Goal: Information Seeking & Learning: Check status

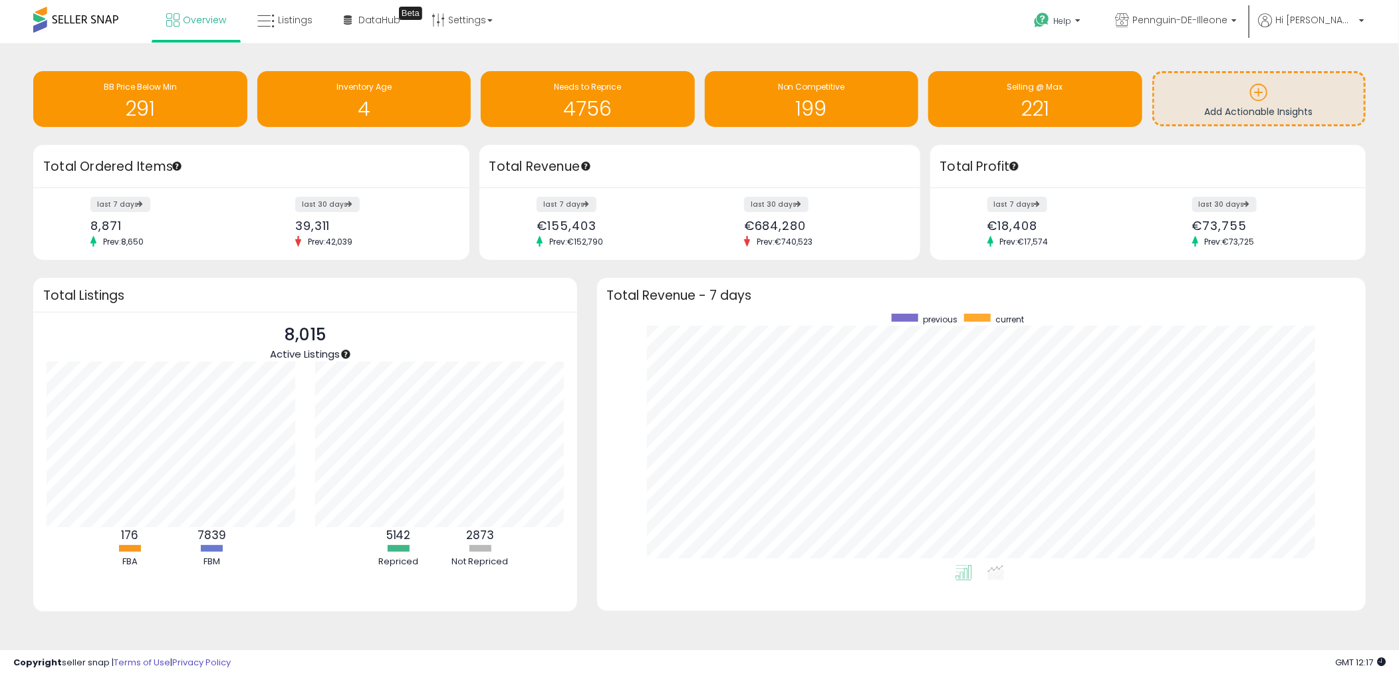
scroll to position [2, 0]
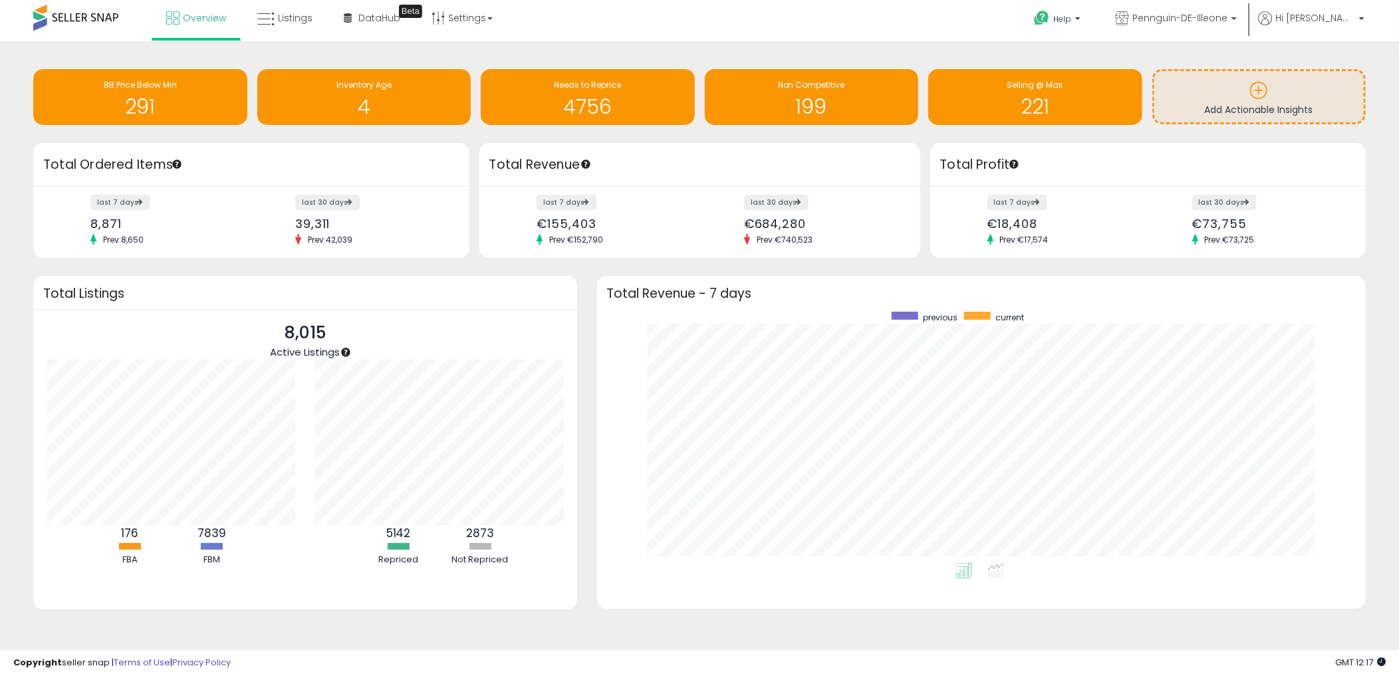
click at [257, 639] on div "Retrieving insights data.. BB Price Below Min 291 Inventory Age 4 Needs to Repr…" at bounding box center [699, 349] width 1385 height 589
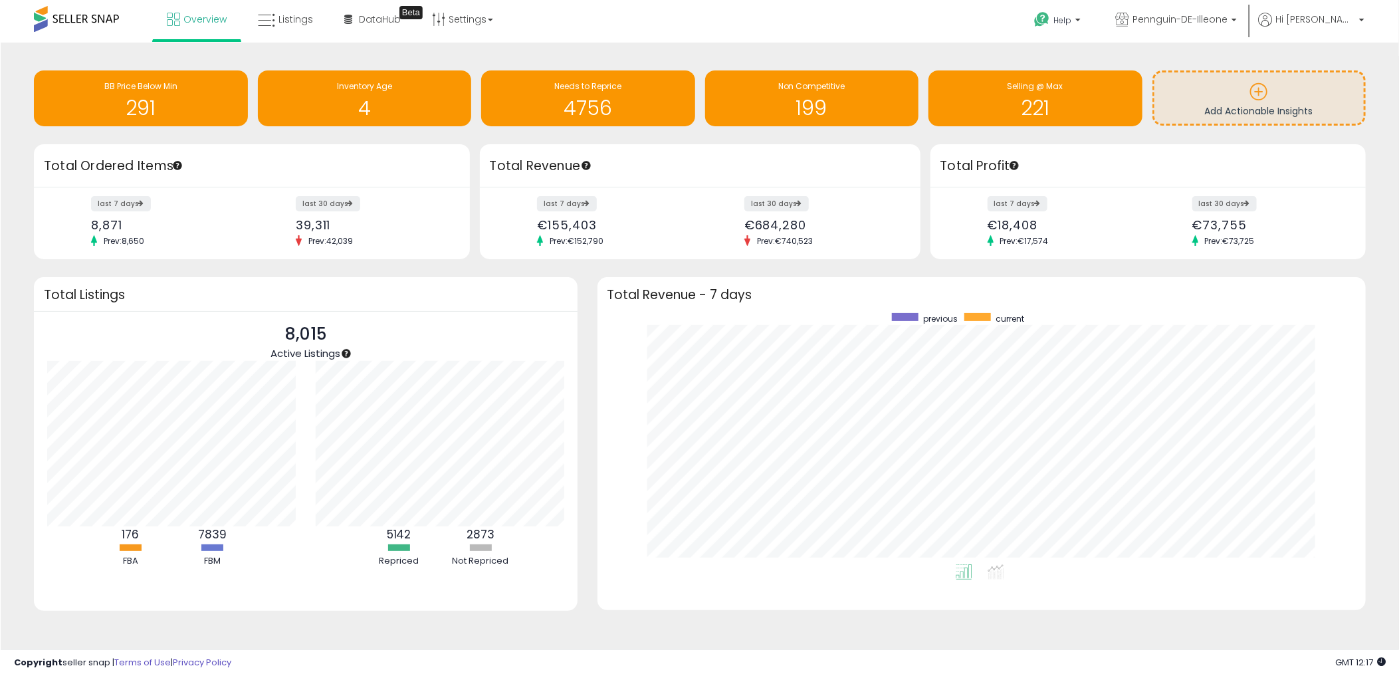
scroll to position [0, 0]
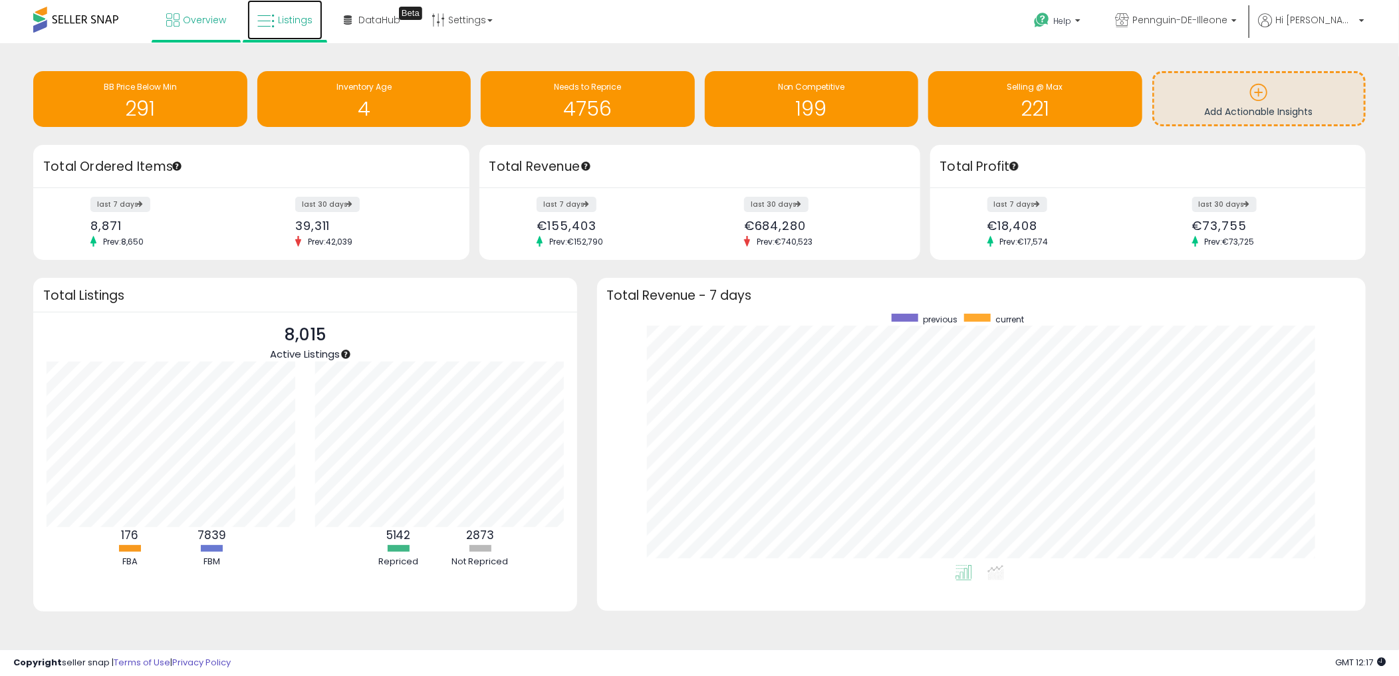
click at [257, 15] on icon at bounding box center [265, 21] width 17 height 17
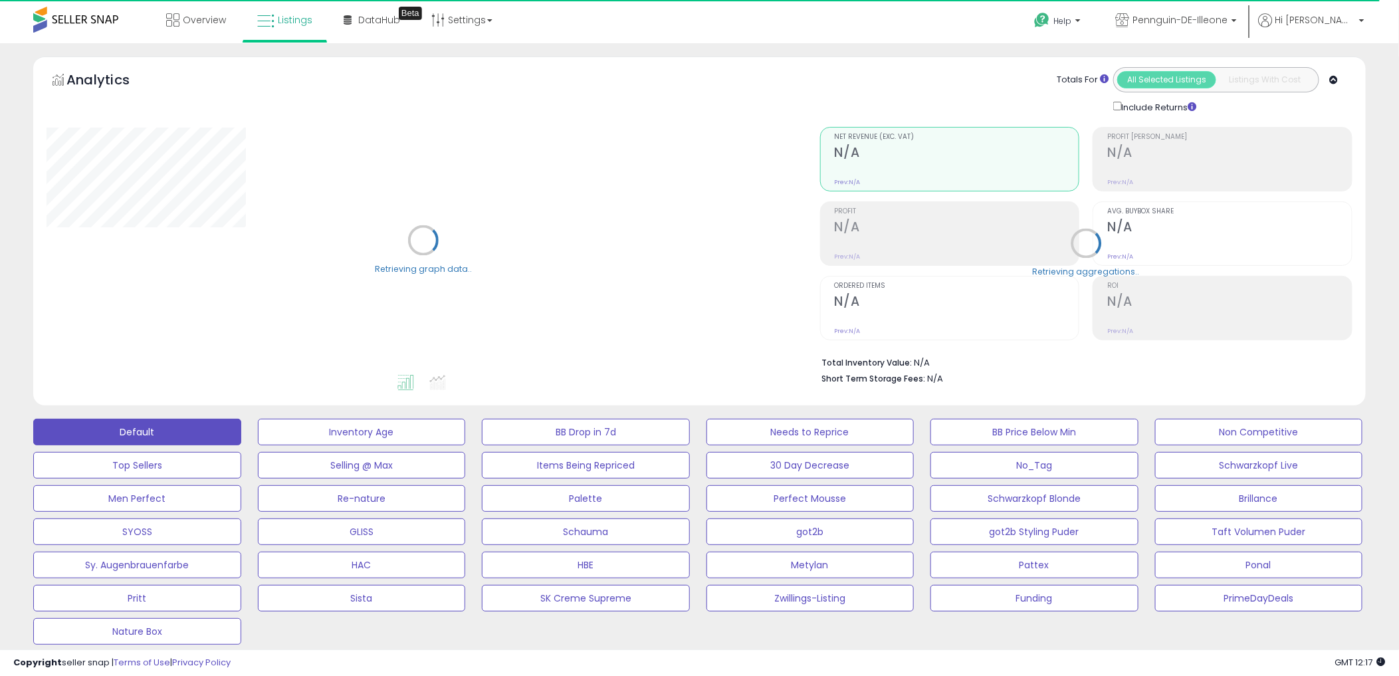
click at [560, 35] on div "Overview Listings Beta" at bounding box center [453, 28] width 926 height 57
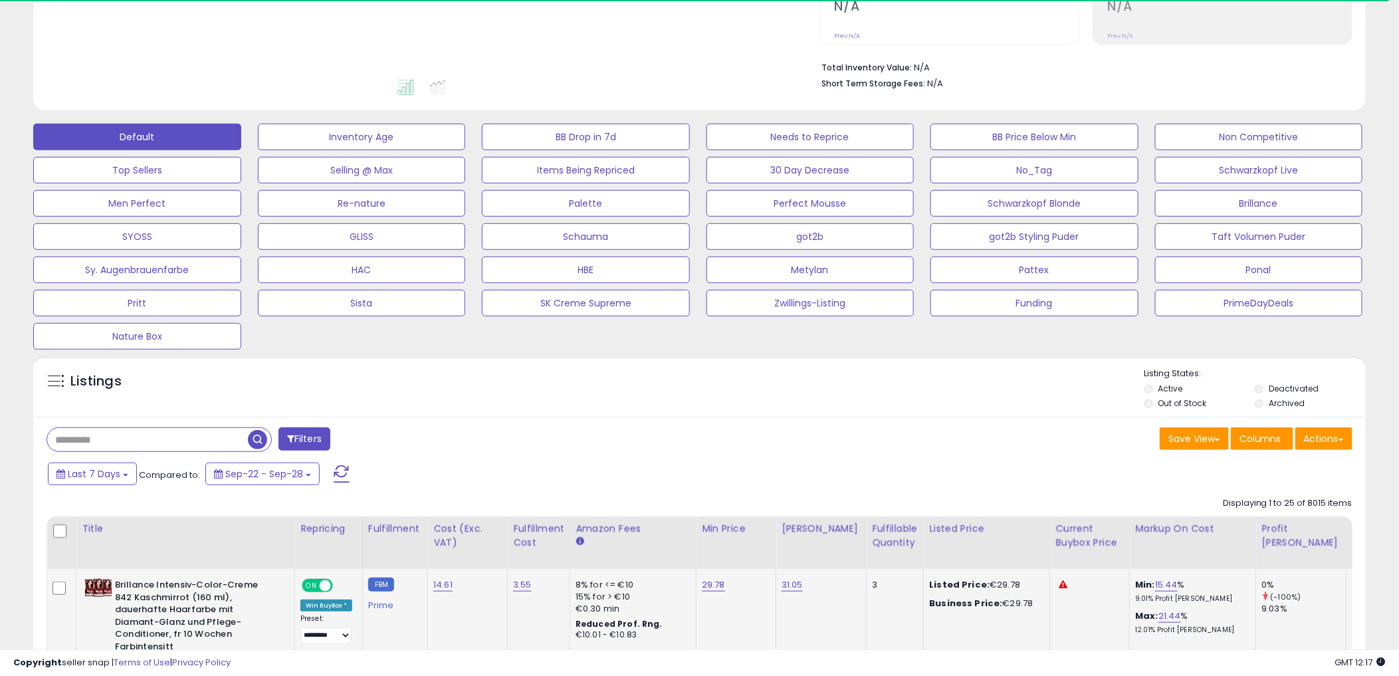
scroll to position [517, 0]
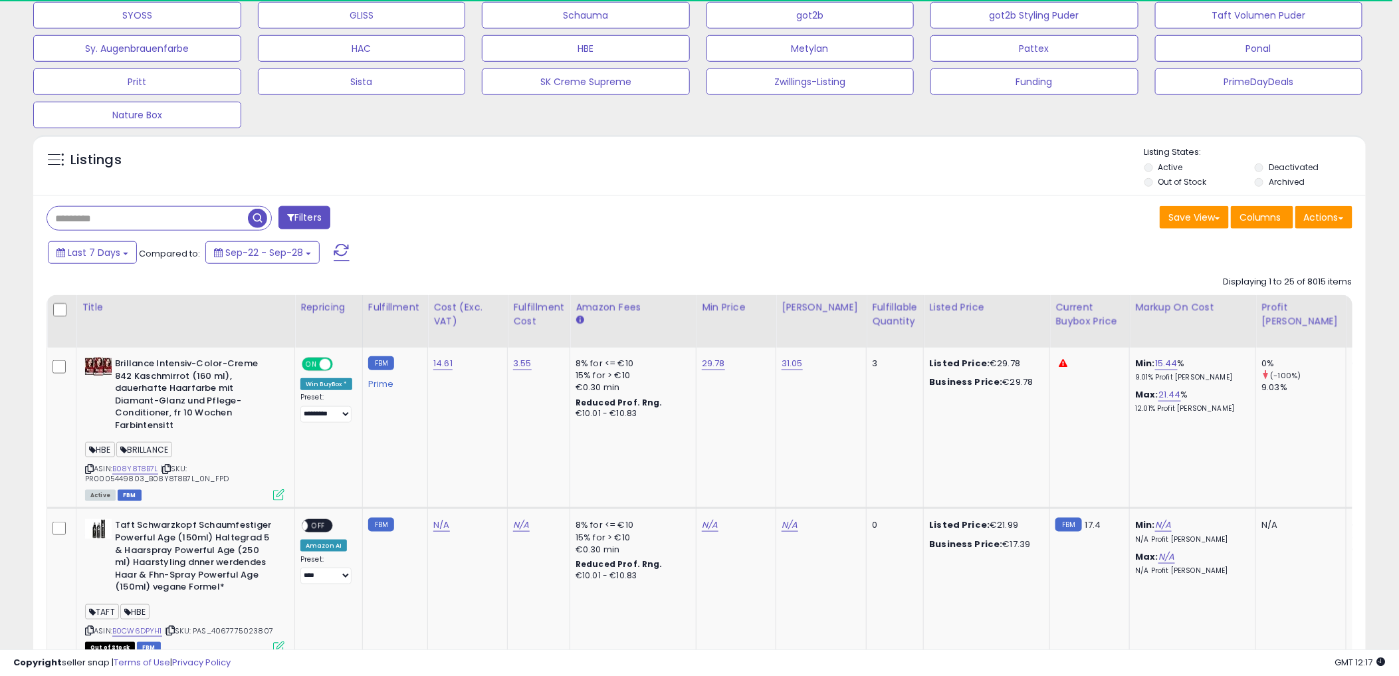
click at [124, 214] on input "text" at bounding box center [147, 218] width 201 height 23
paste input "**********"
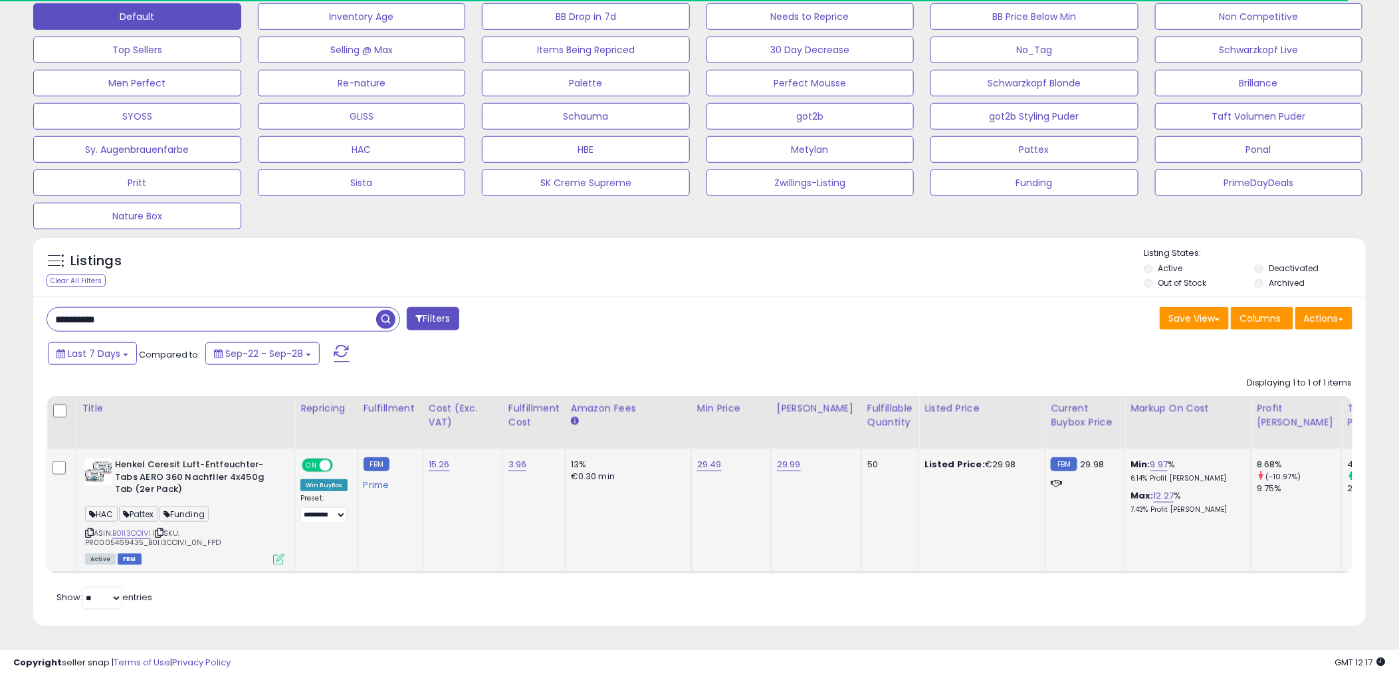
scroll to position [273, 773]
drag, startPoint x: 675, startPoint y: 333, endPoint x: 646, endPoint y: 373, distance: 49.9
click at [676, 340] on div "Last 7 Days Compared to: Sep-22 - Sep-28" at bounding box center [535, 355] width 980 height 30
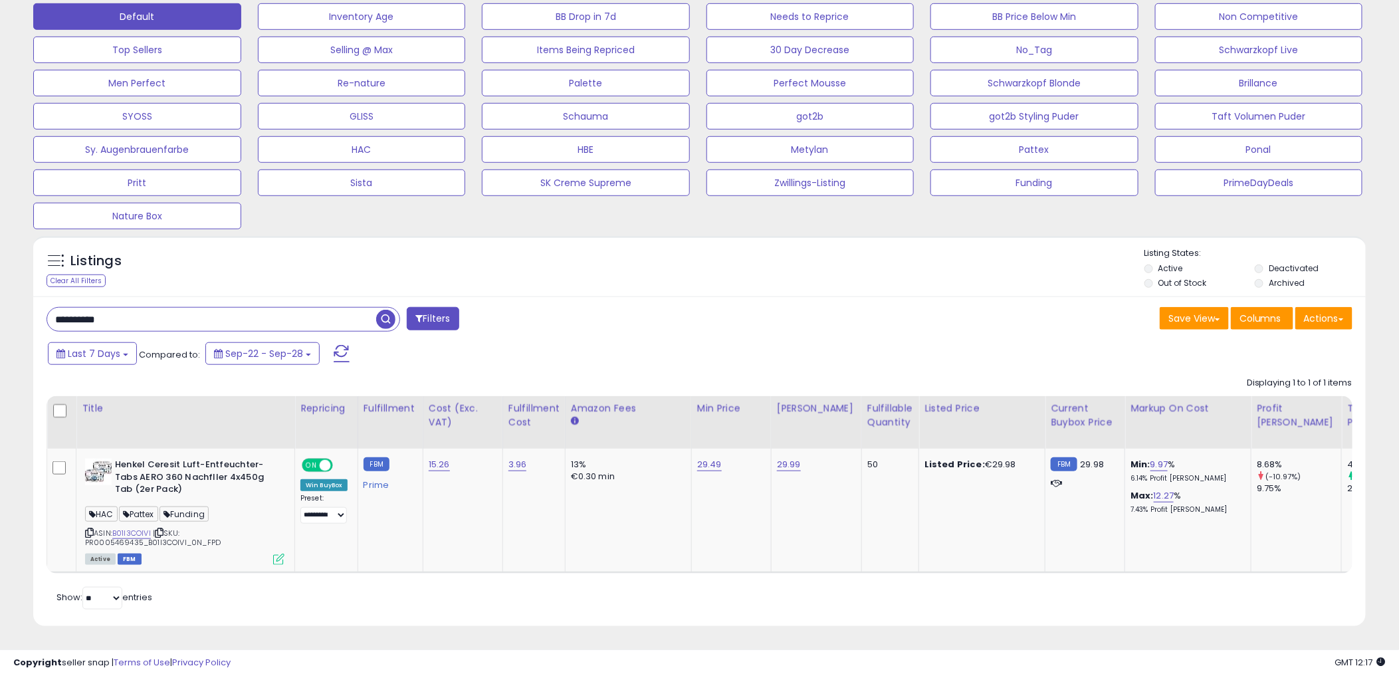
click at [703, 328] on div "**********" at bounding box center [699, 460] width 1333 height 329
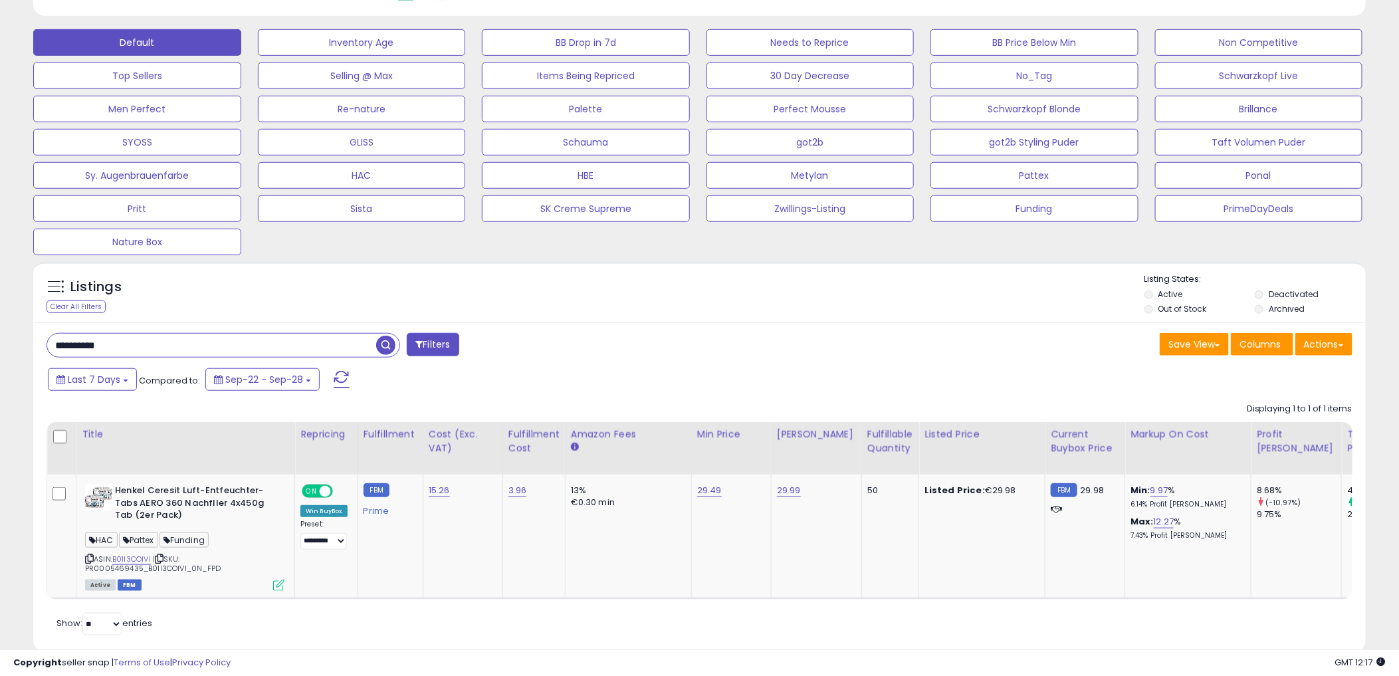
scroll to position [426, 0]
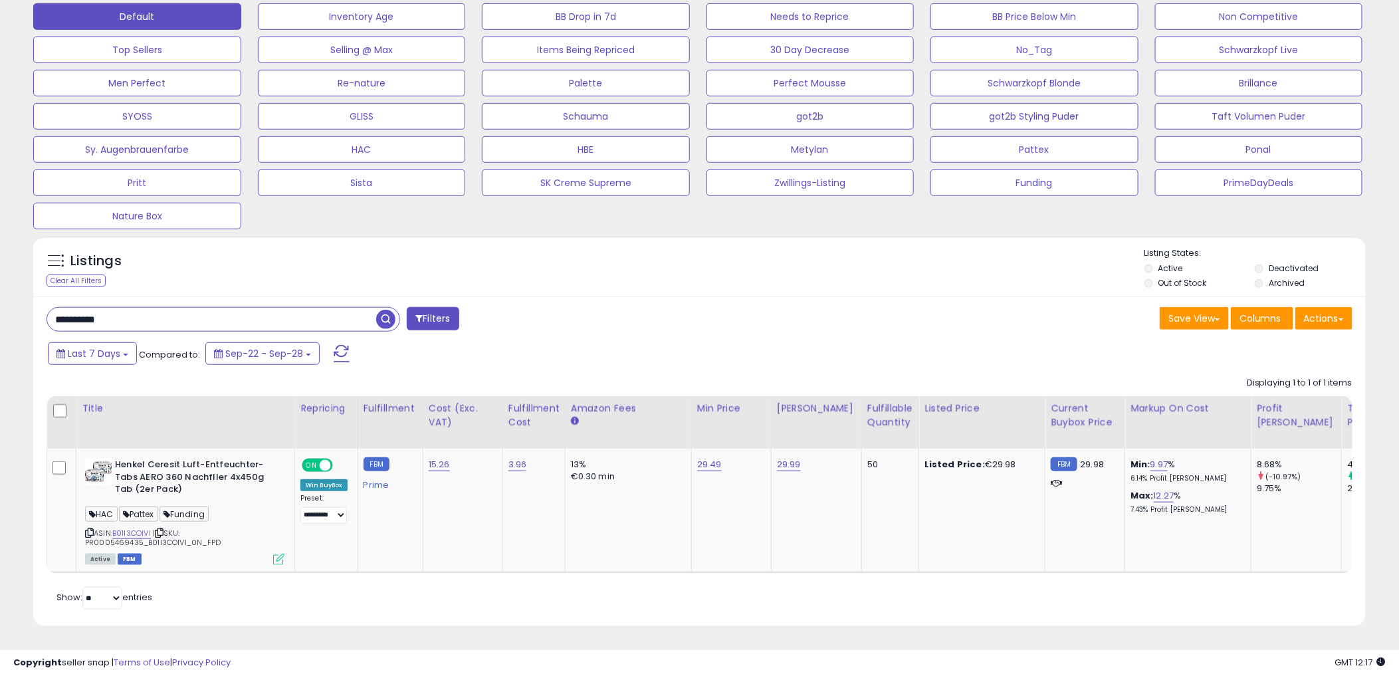
click at [939, 376] on div "Displaying 1 to 1 of 1 items Title Repricing" at bounding box center [700, 471] width 1306 height 203
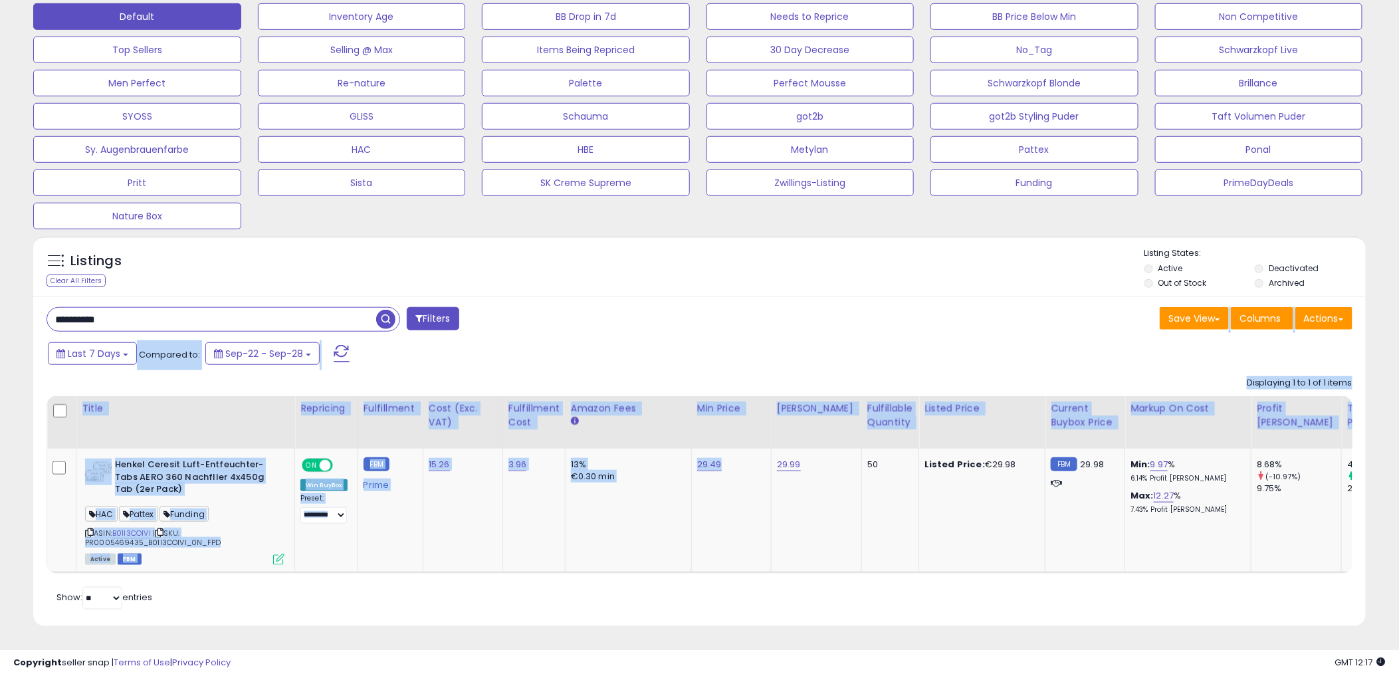
drag, startPoint x: 765, startPoint y: 304, endPoint x: 763, endPoint y: 596, distance: 291.8
click at [763, 596] on div "**********" at bounding box center [699, 460] width 1333 height 329
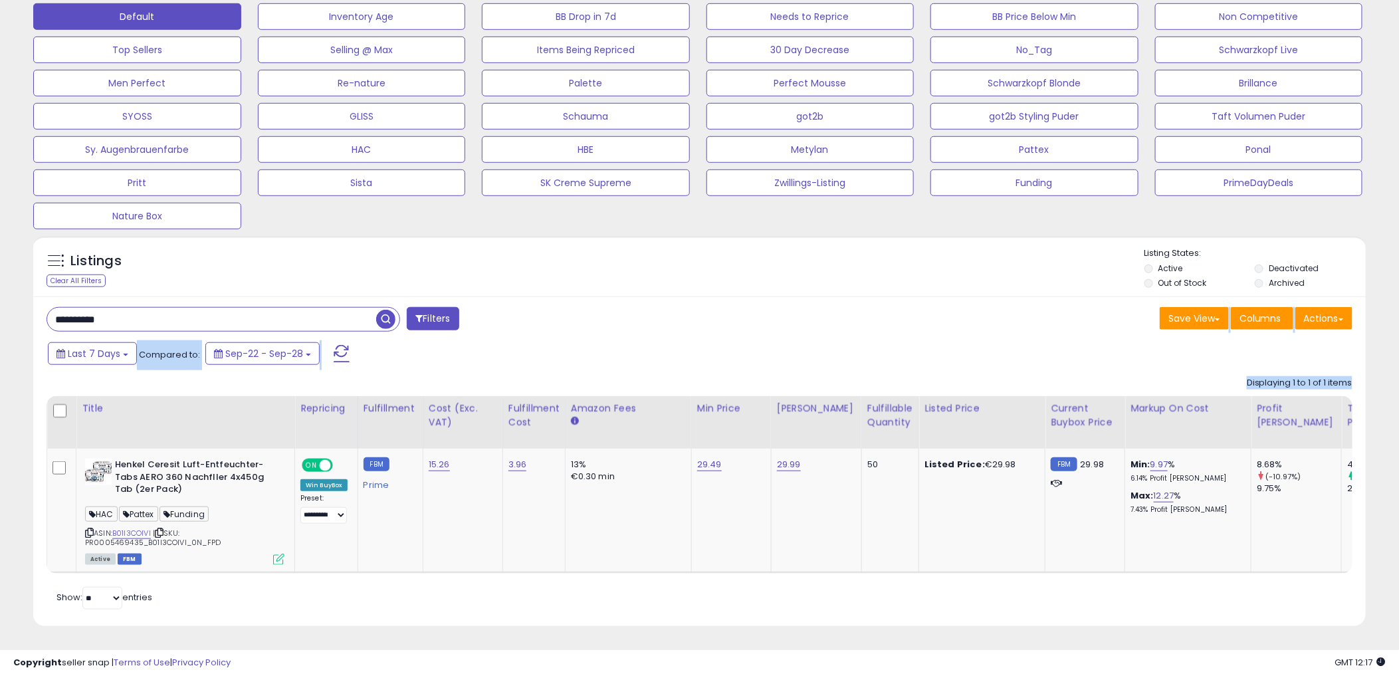
drag, startPoint x: 763, startPoint y: 596, endPoint x: 683, endPoint y: 620, distance: 83.9
click at [683, 620] on div "**********" at bounding box center [699, 460] width 1333 height 329
click at [201, 308] on input "**********" at bounding box center [211, 319] width 329 height 23
click at [388, 310] on span "button" at bounding box center [385, 319] width 19 height 19
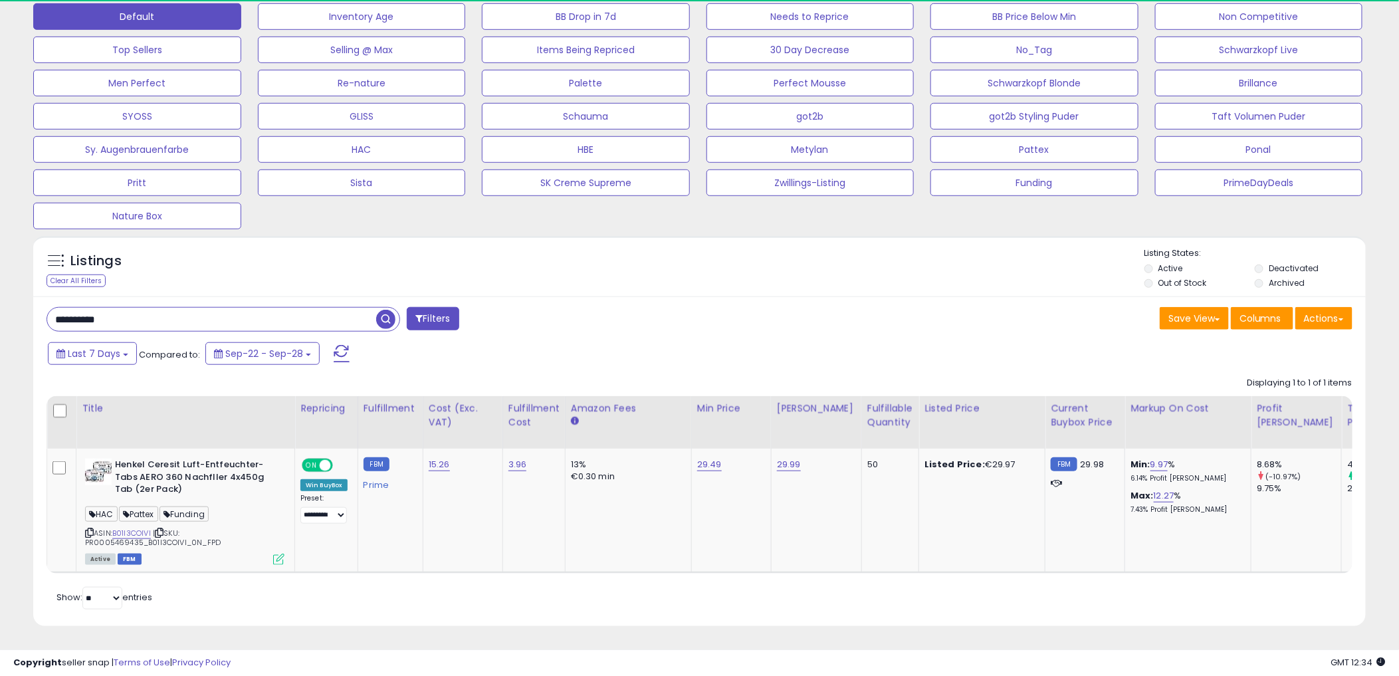
scroll to position [273, 773]
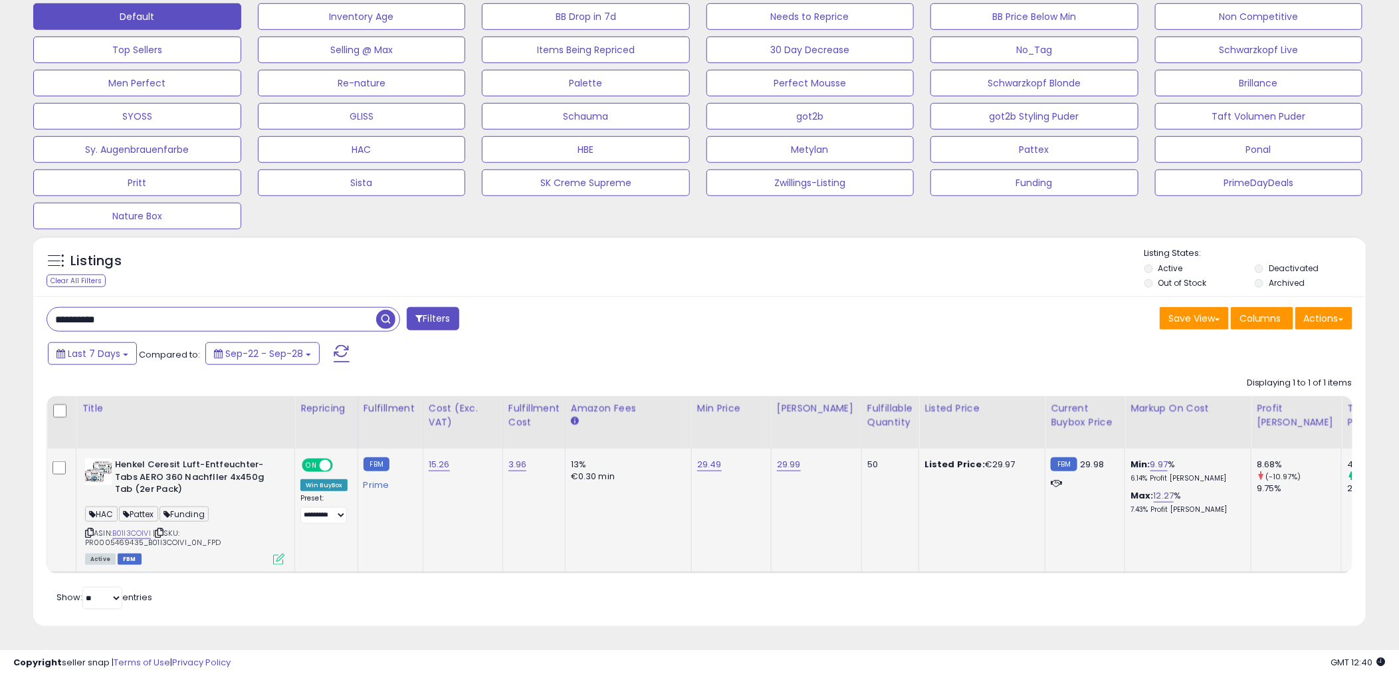
drag, startPoint x: 223, startPoint y: 483, endPoint x: 117, endPoint y: 446, distance: 111.8
click at [117, 449] on td "Henkel Ceresit Luft-Entfeuchter-Tabs AERO 360 Nachfller 4x450g Tab (2er Pack) H…" at bounding box center [185, 511] width 219 height 124
click at [508, 340] on div "Last 7 Days Compared to: Sep-22 - Sep-28" at bounding box center [535, 355] width 980 height 30
click at [140, 469] on b "Henkel Ceresit Luft-Entfeuchter-Tabs AERO 360 Nachfller 4x450g Tab (2er Pack)" at bounding box center [196, 479] width 162 height 41
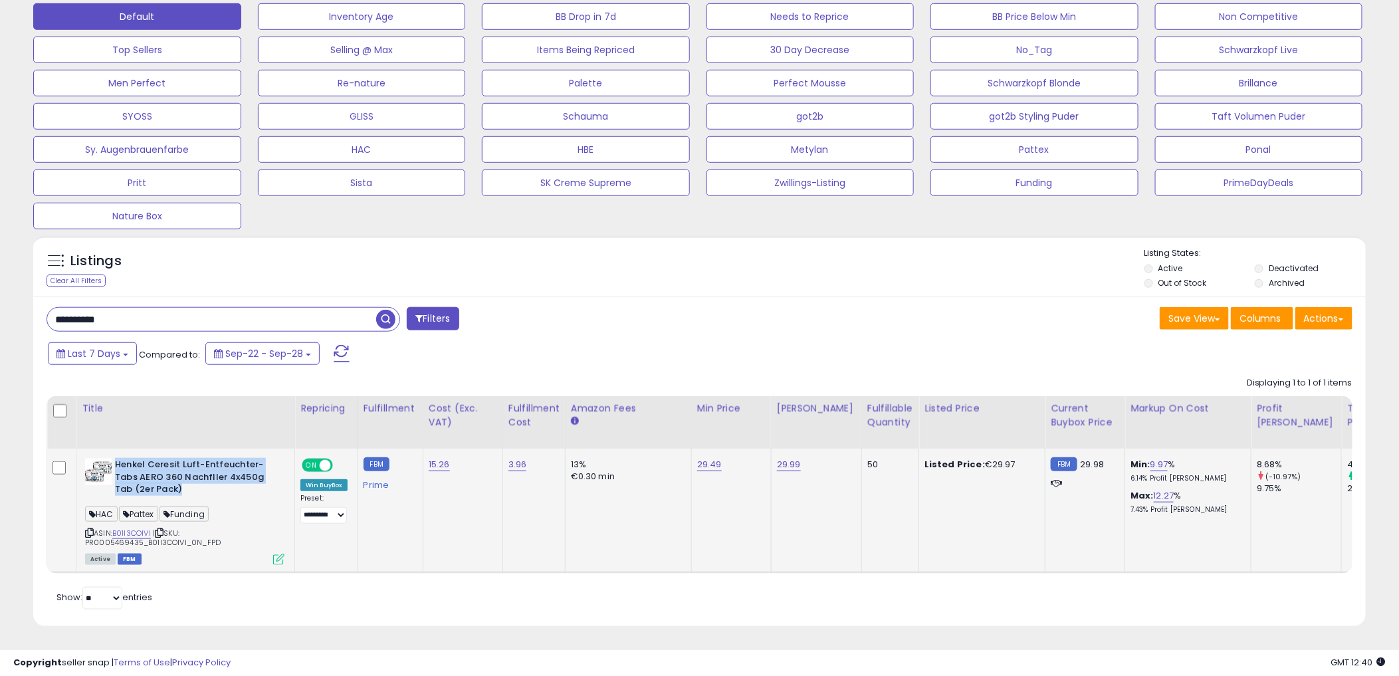
click at [140, 469] on b "Henkel Ceresit Luft-Entfeuchter-Tabs AERO 360 Nachfller 4x450g Tab (2er Pack)" at bounding box center [196, 479] width 162 height 41
drag, startPoint x: 140, startPoint y: 469, endPoint x: 517, endPoint y: 370, distance: 389.7
click at [517, 370] on div "Displaying 1 to 1 of 1 items Title Repricing" at bounding box center [700, 471] width 1306 height 203
click at [497, 370] on div "Displaying 1 to 1 of 1 items Title Repricing" at bounding box center [700, 471] width 1306 height 203
click at [606, 344] on div "Last 7 Days Compared to: Sep-22 - Sep-28" at bounding box center [535, 355] width 980 height 30
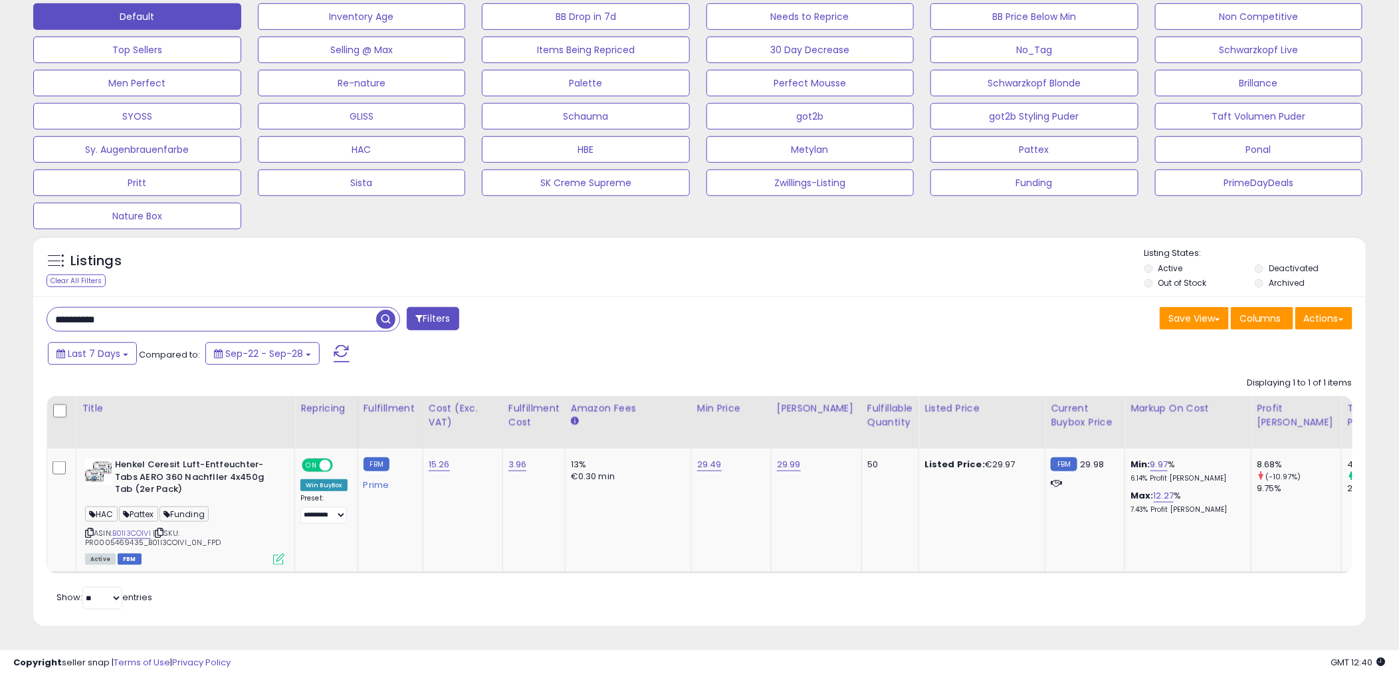
click at [669, 316] on div "**********" at bounding box center [368, 320] width 663 height 27
click at [238, 459] on b "Henkel Ceresit Luft-Entfeuchter-Tabs AERO 360 Nachfller 4x450g Tab (2er Pack)" at bounding box center [196, 479] width 162 height 41
click at [240, 459] on b "Henkel Ceresit Luft-Entfeuchter-Tabs AERO 360 Nachfller 4x450g Tab (2er Pack)" at bounding box center [196, 479] width 162 height 41
drag, startPoint x: 240, startPoint y: 456, endPoint x: 806, endPoint y: 343, distance: 577.6
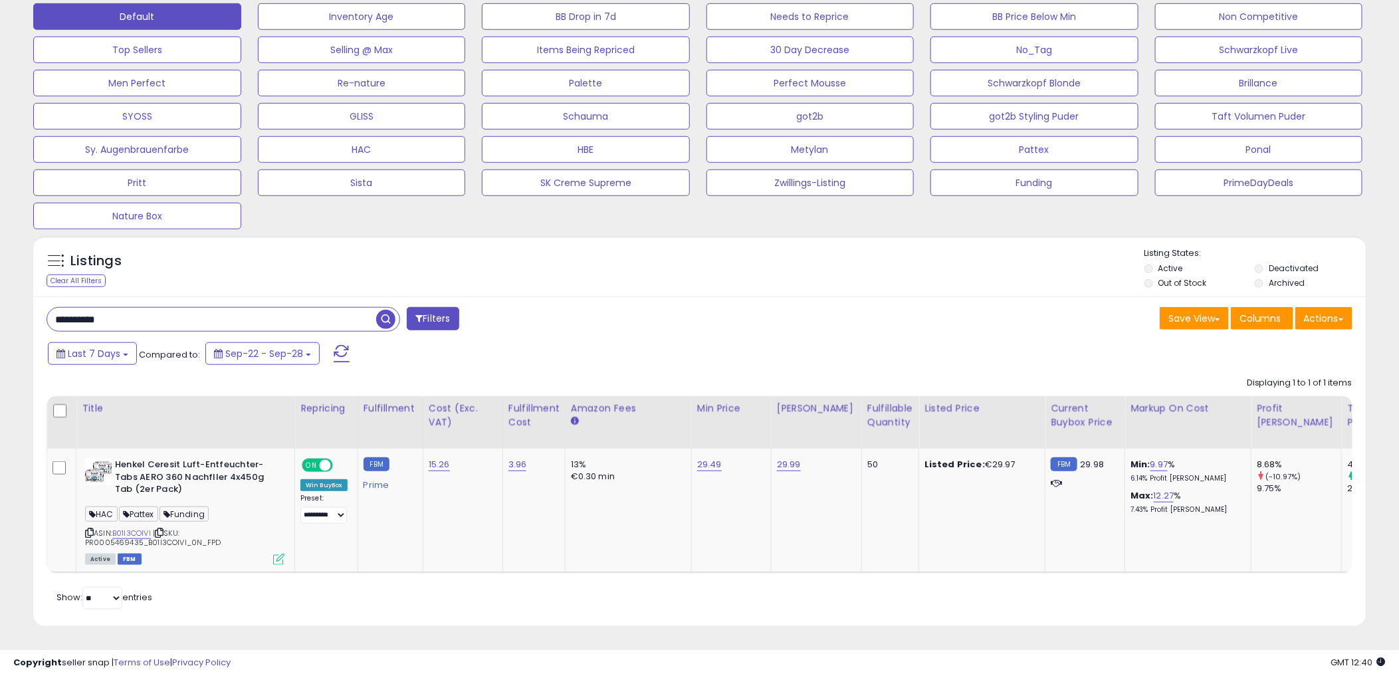
click at [806, 343] on div "Last 7 Days Compared to: Sep-22 - Sep-28" at bounding box center [535, 355] width 980 height 30
click at [774, 340] on div "Last 7 Days Compared to: Sep-22 - Sep-28" at bounding box center [535, 355] width 980 height 30
drag, startPoint x: 376, startPoint y: 342, endPoint x: 21, endPoint y: 289, distance: 359.5
click at [21, 289] on div "**********" at bounding box center [700, 142] width 1386 height 1002
drag, startPoint x: 21, startPoint y: 289, endPoint x: 725, endPoint y: 318, distance: 704.6
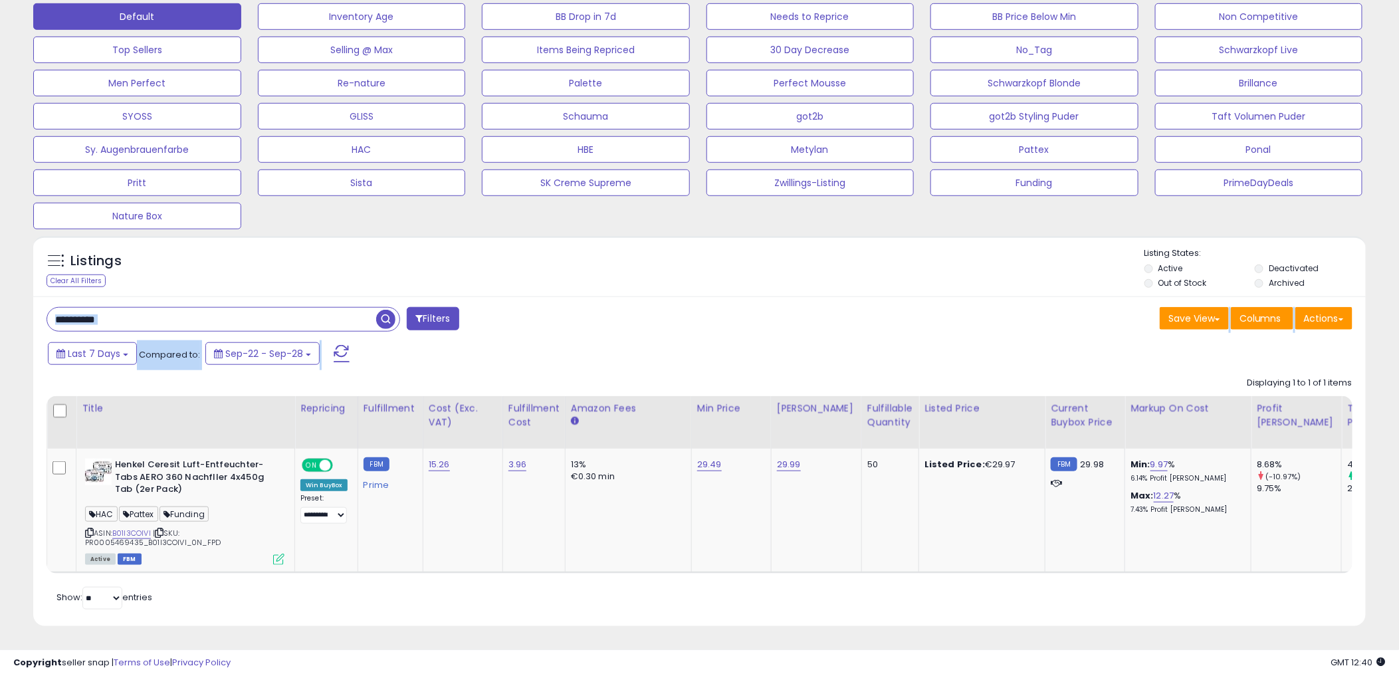
click at [725, 318] on div "Save View Save As New View Update Current View Columns Actions Import Export Vi…" at bounding box center [1031, 320] width 663 height 26
click at [199, 322] on div "**********" at bounding box center [368, 320] width 663 height 27
drag, startPoint x: 261, startPoint y: 311, endPoint x: 8, endPoint y: 315, distance: 253.3
click at [100, 317] on input "**********" at bounding box center [211, 319] width 329 height 23
type input "*"
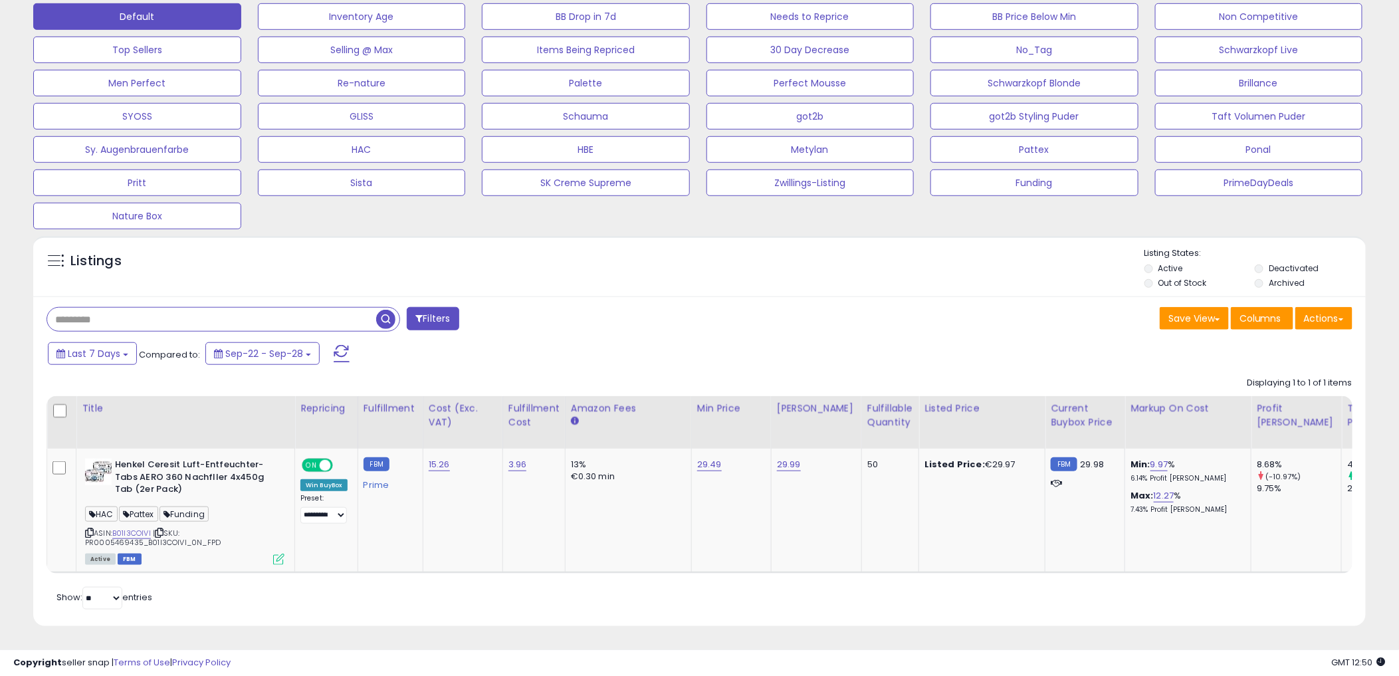
click at [872, 357] on div "Last 7 Days Compared to: Sep-22 - Sep-28" at bounding box center [535, 355] width 980 height 30
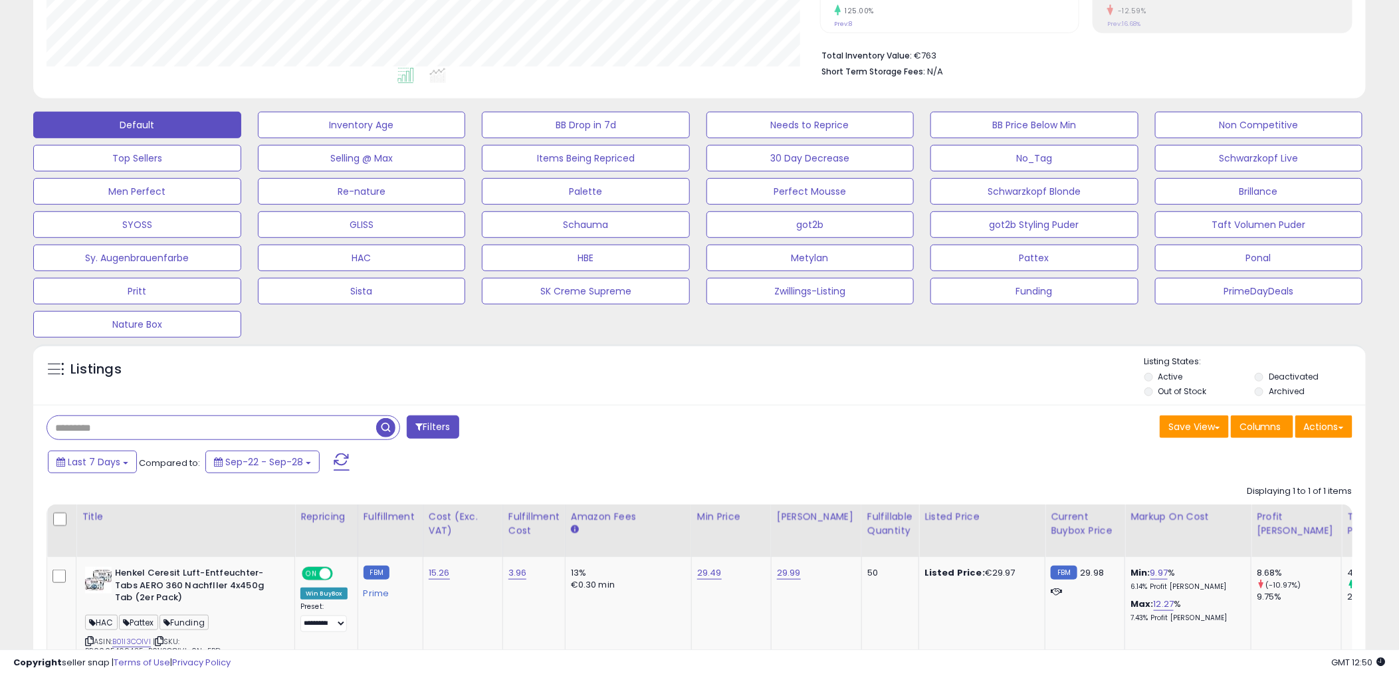
scroll to position [426, 0]
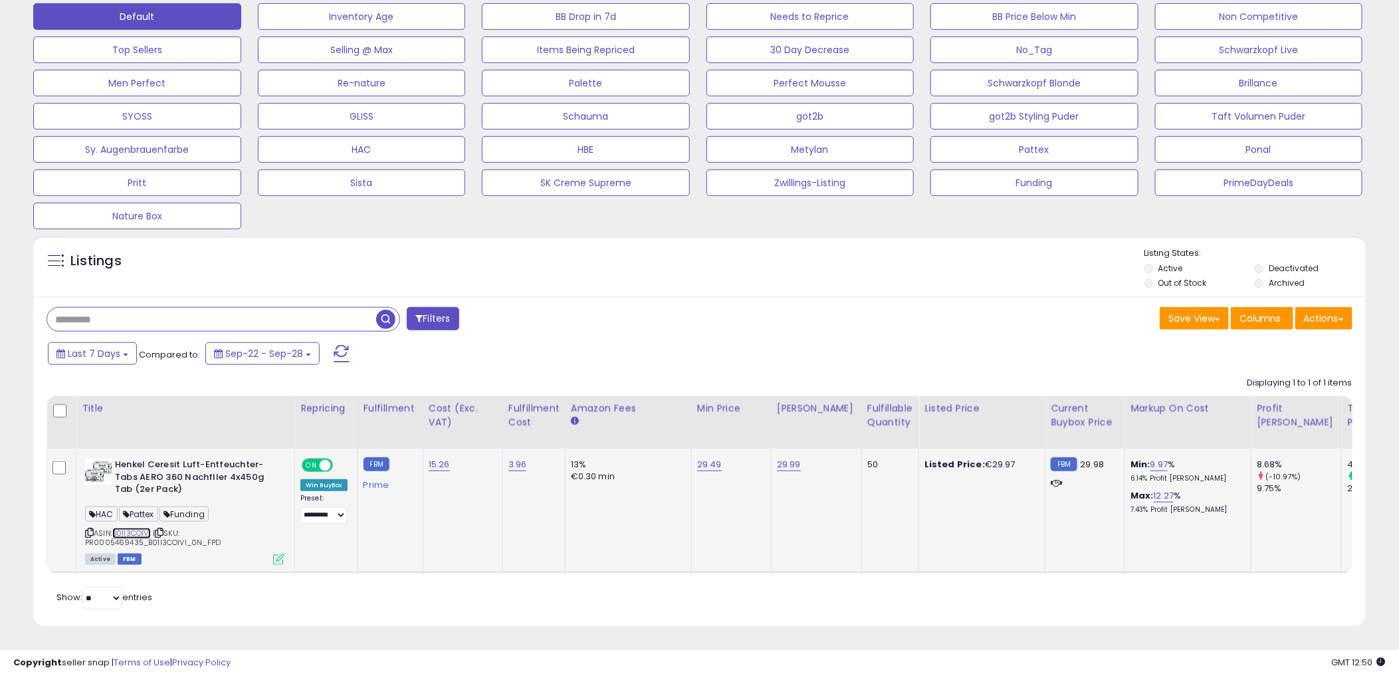
click at [135, 528] on link "B01I3COIVI" at bounding box center [131, 533] width 39 height 11
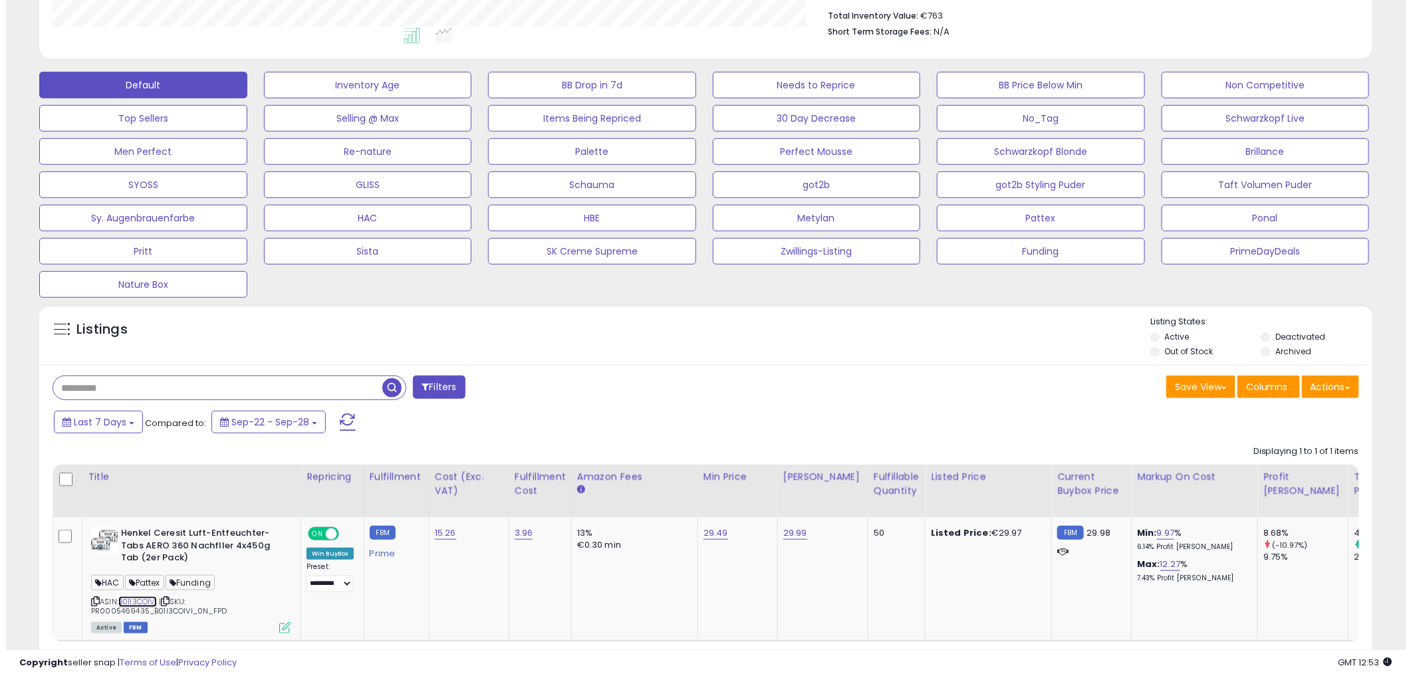
scroll to position [278, 0]
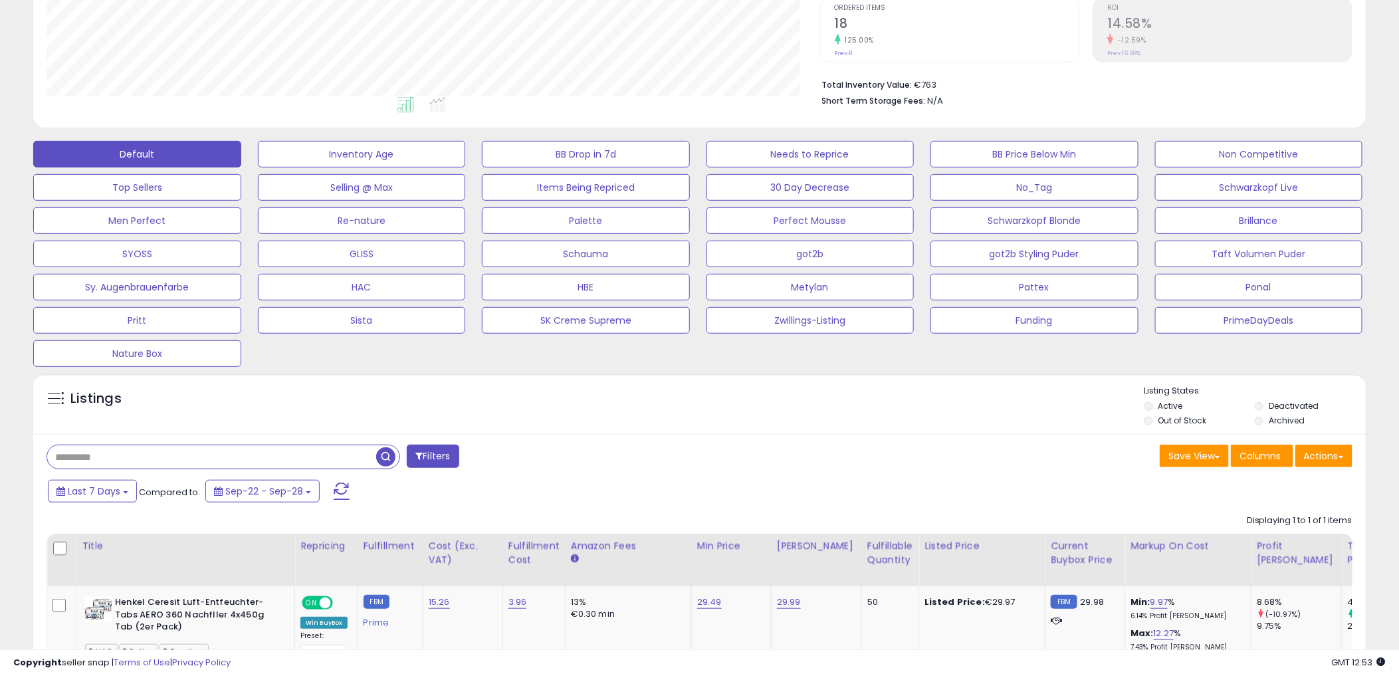
click at [176, 457] on input "text" at bounding box center [211, 456] width 329 height 23
paste input "**********"
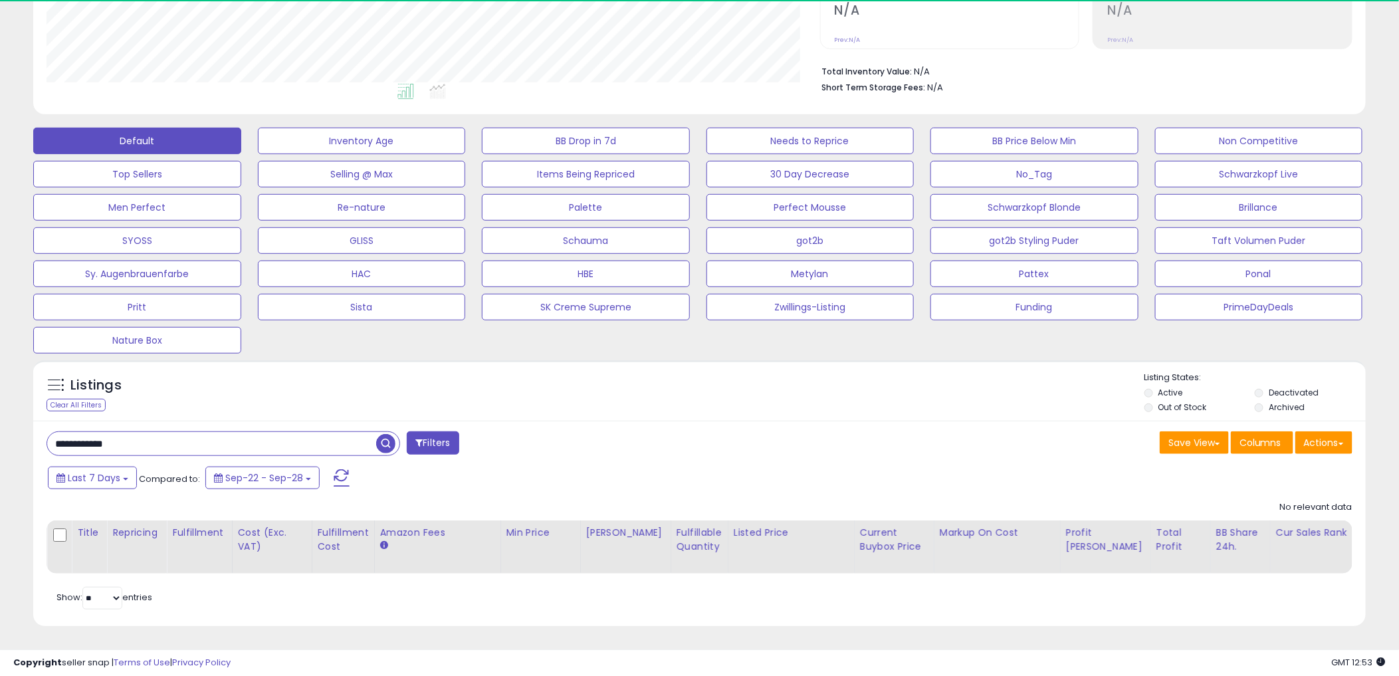
scroll to position [273, 773]
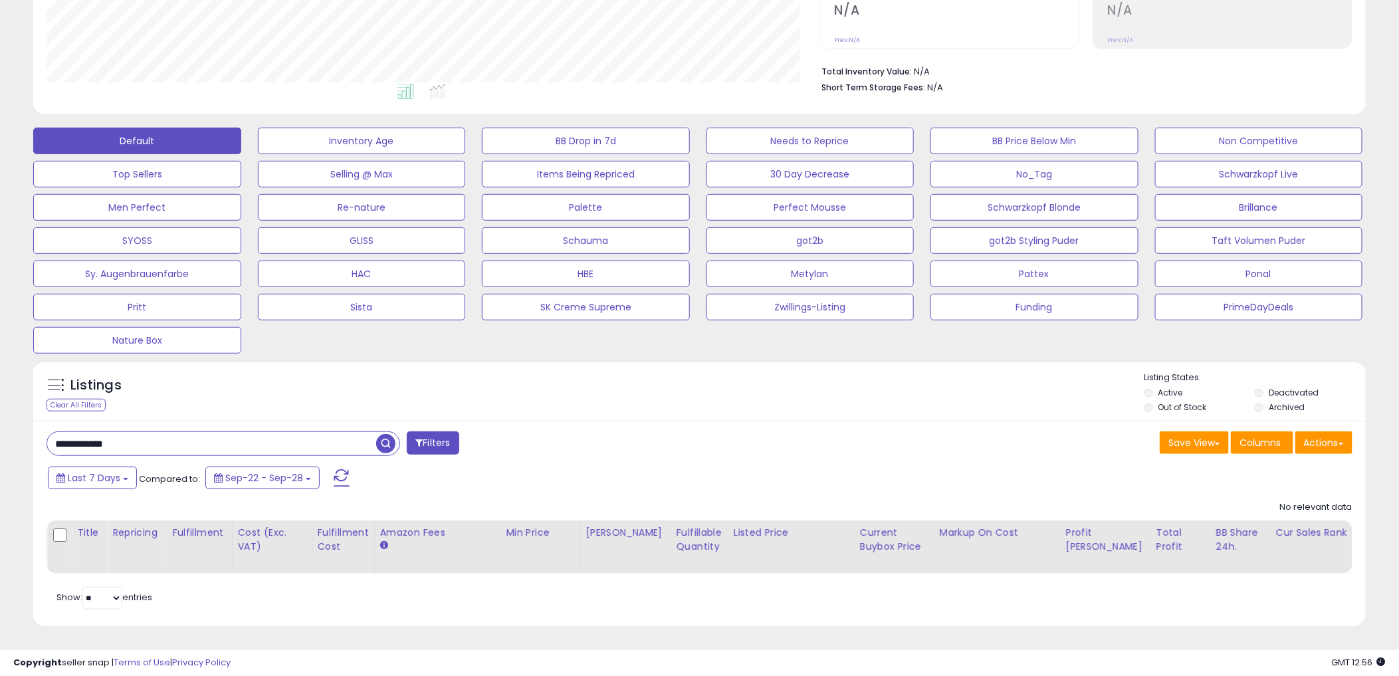
click at [246, 387] on div "Listings Clear All Filters" at bounding box center [147, 394] width 221 height 44
drag, startPoint x: 719, startPoint y: 423, endPoint x: 836, endPoint y: 492, distance: 136.1
click at [719, 431] on div "Save View Save As New View Update Current View Columns Actions Import Export Vi…" at bounding box center [1031, 444] width 663 height 26
drag, startPoint x: 172, startPoint y: 433, endPoint x: -4, endPoint y: 390, distance: 180.9
click at [0, 385] on html "Unable to login Retrieving listings data.. has not yet accepted the Terms of Us…" at bounding box center [699, 47] width 1399 height 676
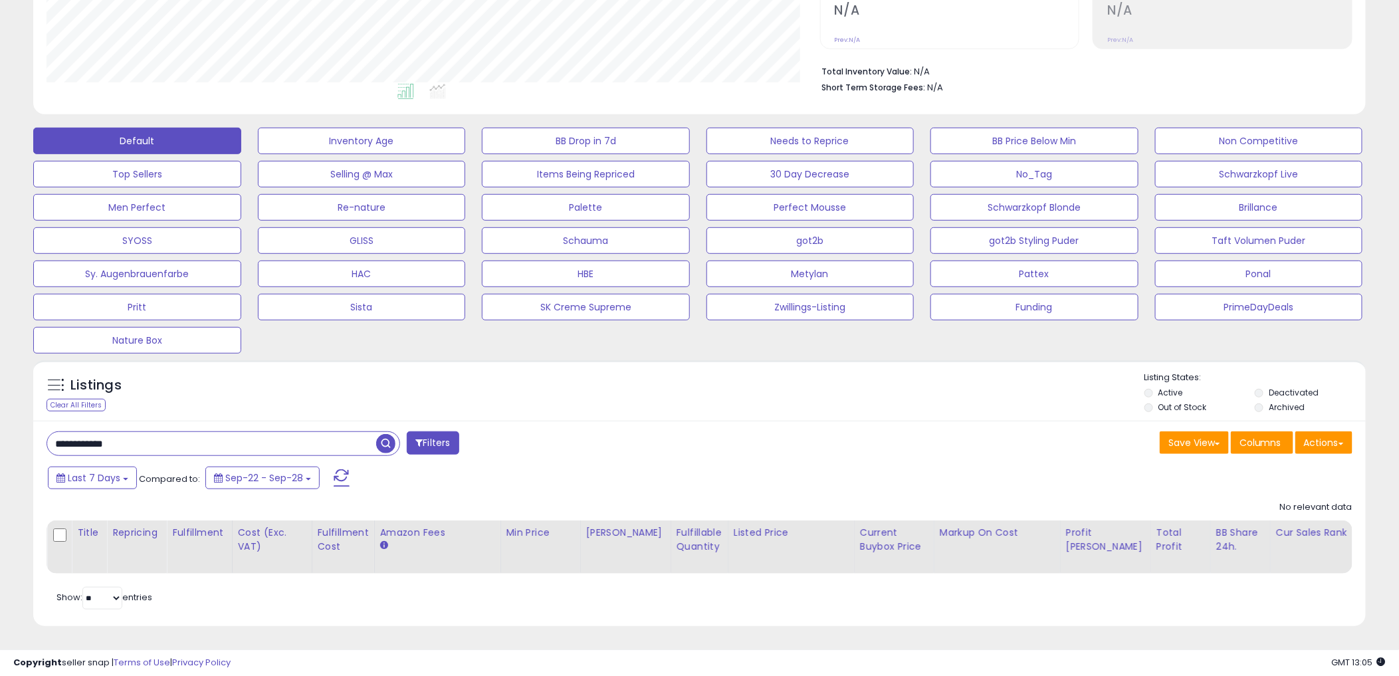
paste input "text"
type input "**********"
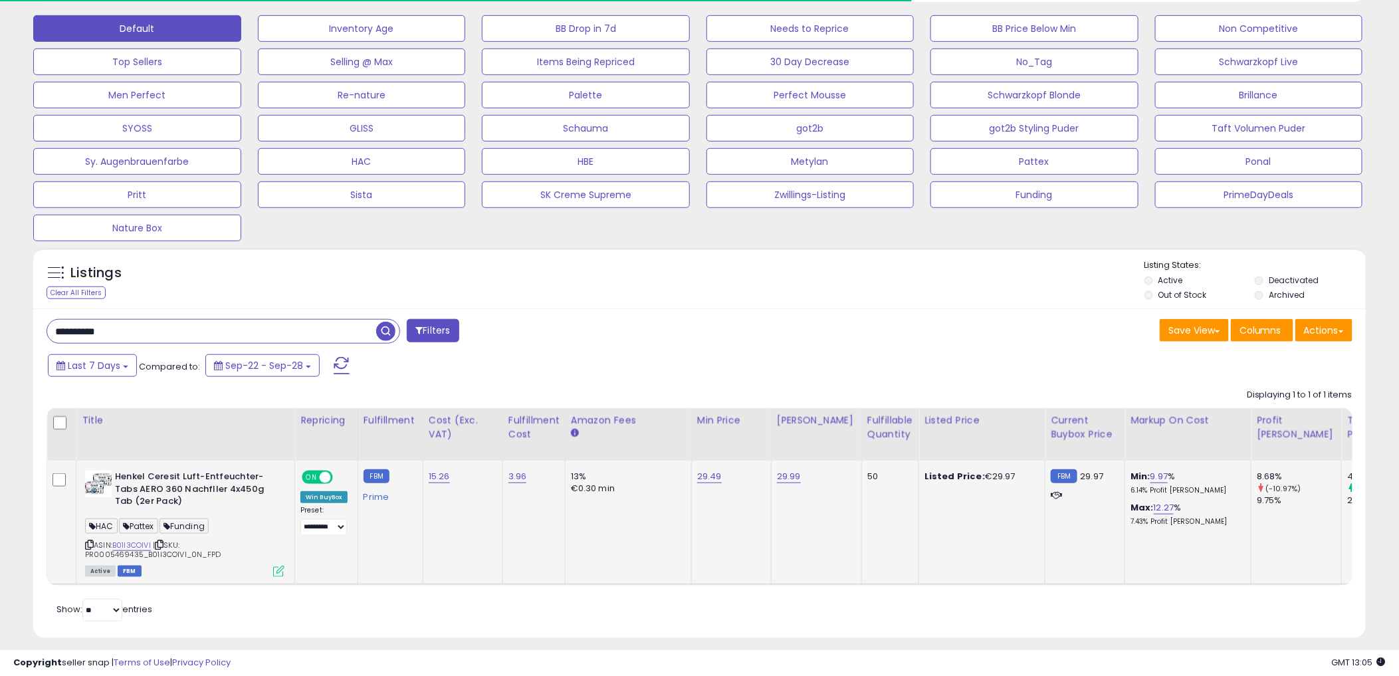
scroll to position [426, 0]
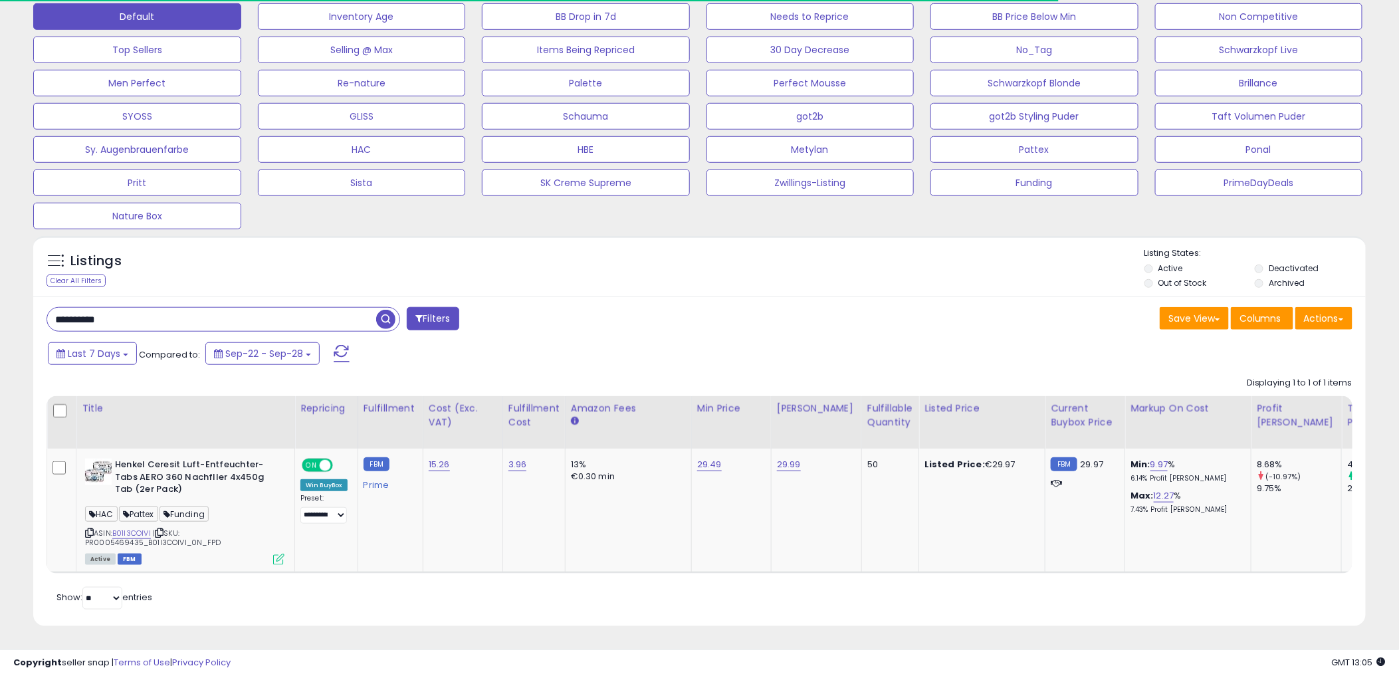
click at [876, 296] on div "**********" at bounding box center [699, 460] width 1333 height 329
drag, startPoint x: 842, startPoint y: 316, endPoint x: 832, endPoint y: 330, distance: 16.8
click at [841, 316] on div "Save View Save As New View Update Current View Columns Actions Import Export Vi…" at bounding box center [1031, 320] width 663 height 26
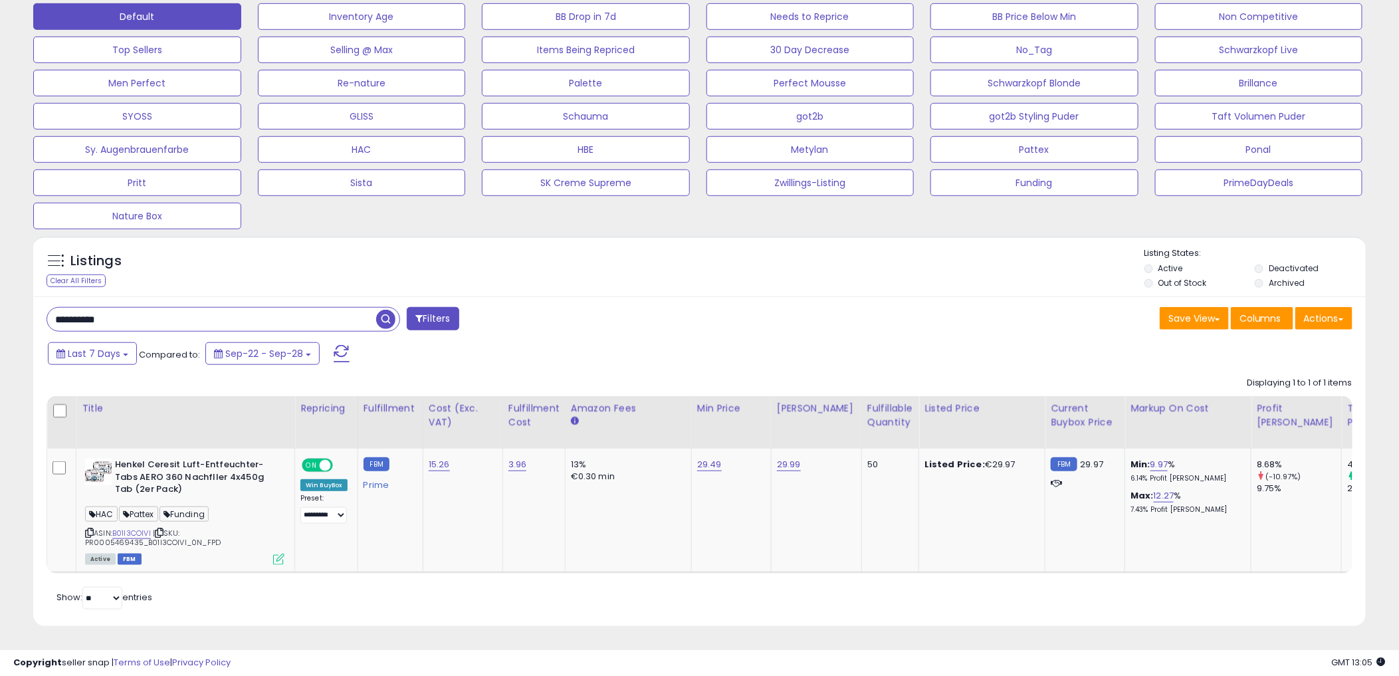
click at [799, 307] on div "Save View Save As New View Update Current View Columns Actions Import Export Vi…" at bounding box center [1031, 320] width 663 height 26
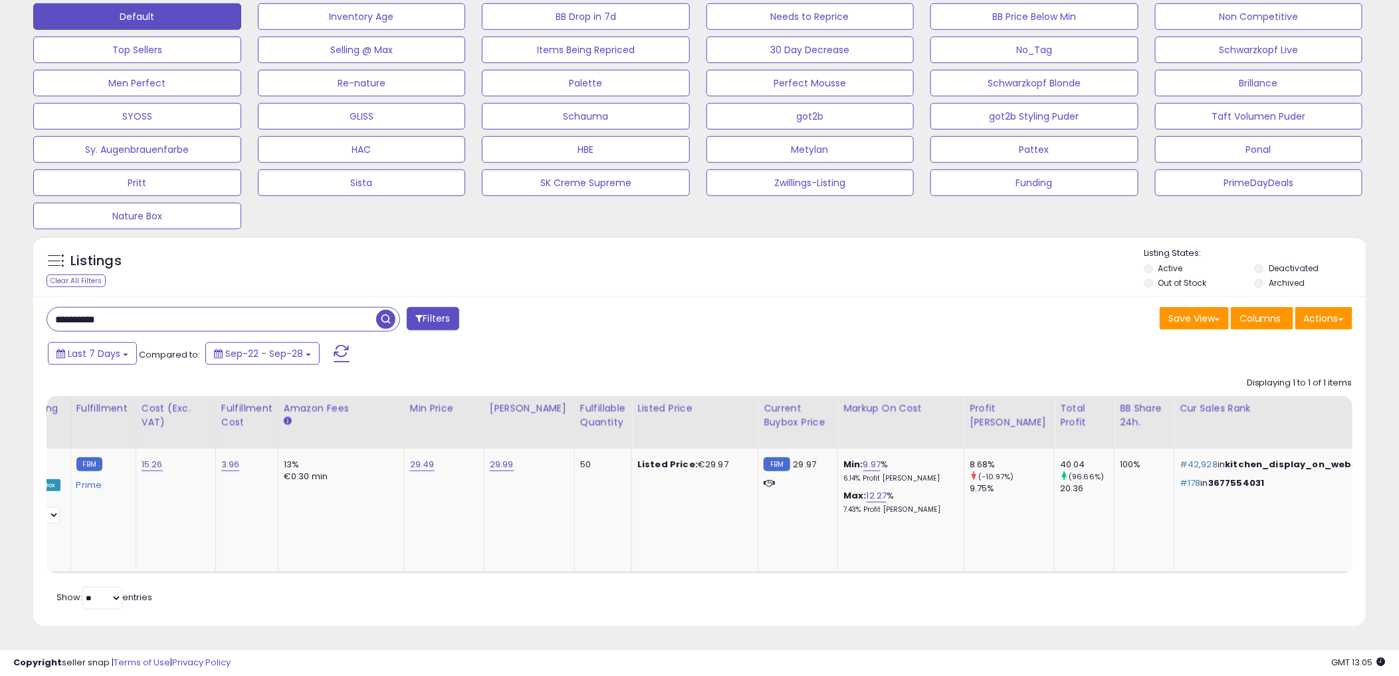
scroll to position [0, 0]
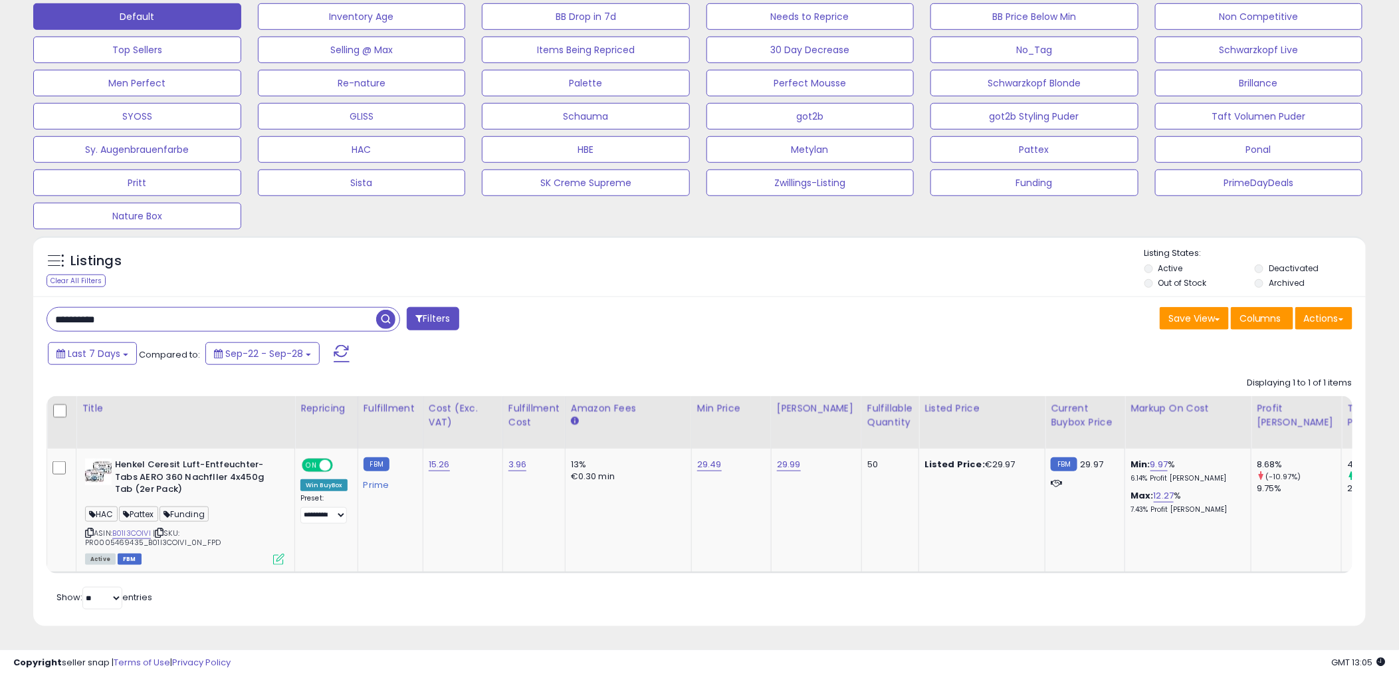
click at [639, 247] on div "Listings Clear All Filters Listing States:" at bounding box center [699, 269] width 1333 height 45
click at [189, 459] on b "Henkel Ceresit Luft-Entfeuchter-Tabs AERO 360 Nachfller 4x450g Tab (2er Pack)" at bounding box center [196, 479] width 162 height 41
drag, startPoint x: 189, startPoint y: 456, endPoint x: 858, endPoint y: 277, distance: 692.3
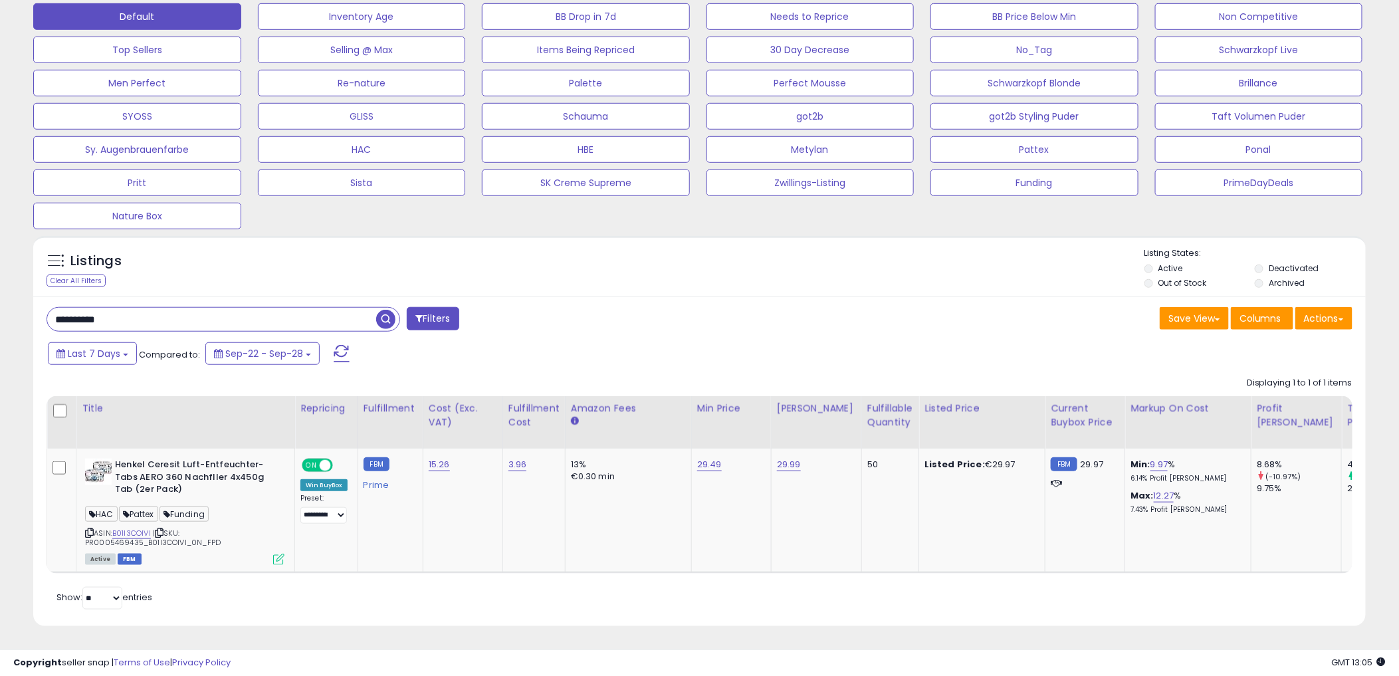
click at [858, 277] on div "Listings Clear All Filters Listing States:" at bounding box center [699, 269] width 1333 height 45
click at [735, 354] on div "Last 7 Days Compared to: Sep-22 - Sep-28" at bounding box center [535, 355] width 980 height 30
click at [336, 345] on span at bounding box center [342, 353] width 16 height 17
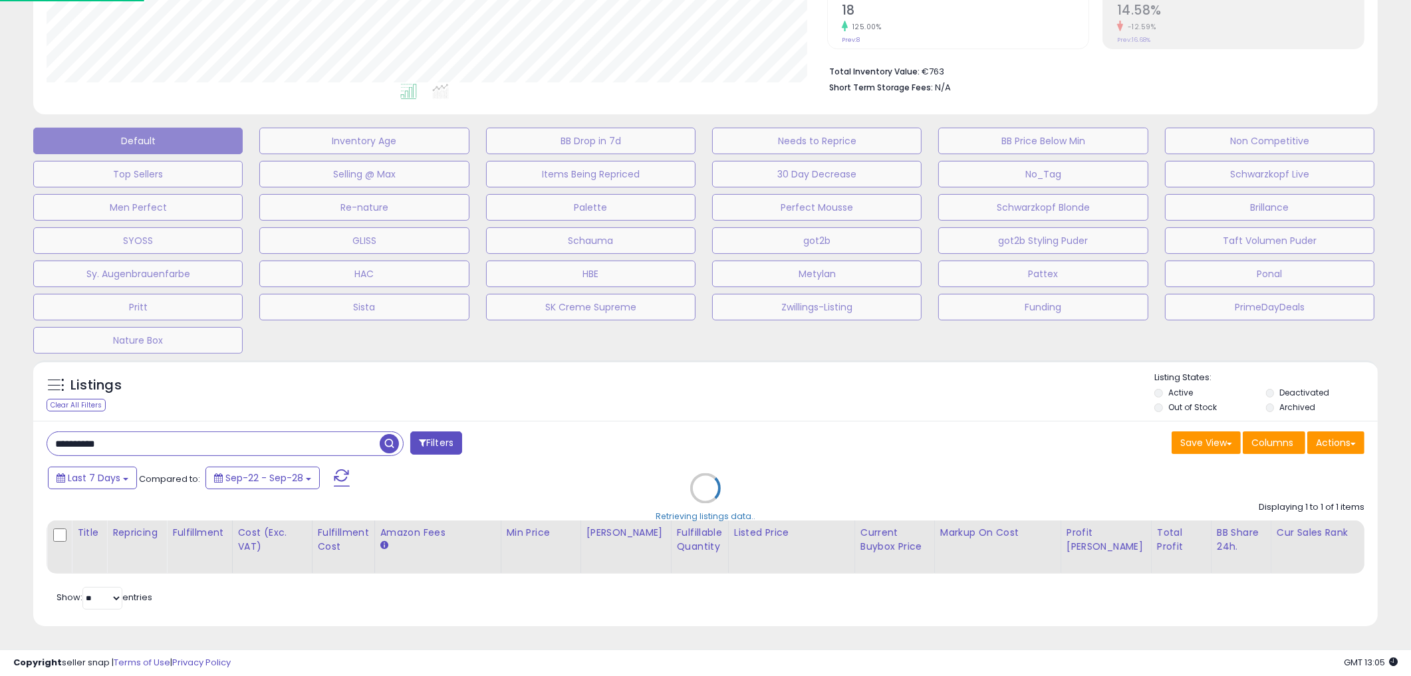
click at [628, 333] on div "Default Inventory Age BB Drop in 7d Needs to Reprice BB Price Below Min Non Com…" at bounding box center [705, 237] width 1377 height 233
click at [598, 404] on div "Retrieving listings data.." at bounding box center [705, 498] width 1364 height 289
click at [596, 415] on div "Retrieving listings data.." at bounding box center [705, 498] width 1364 height 289
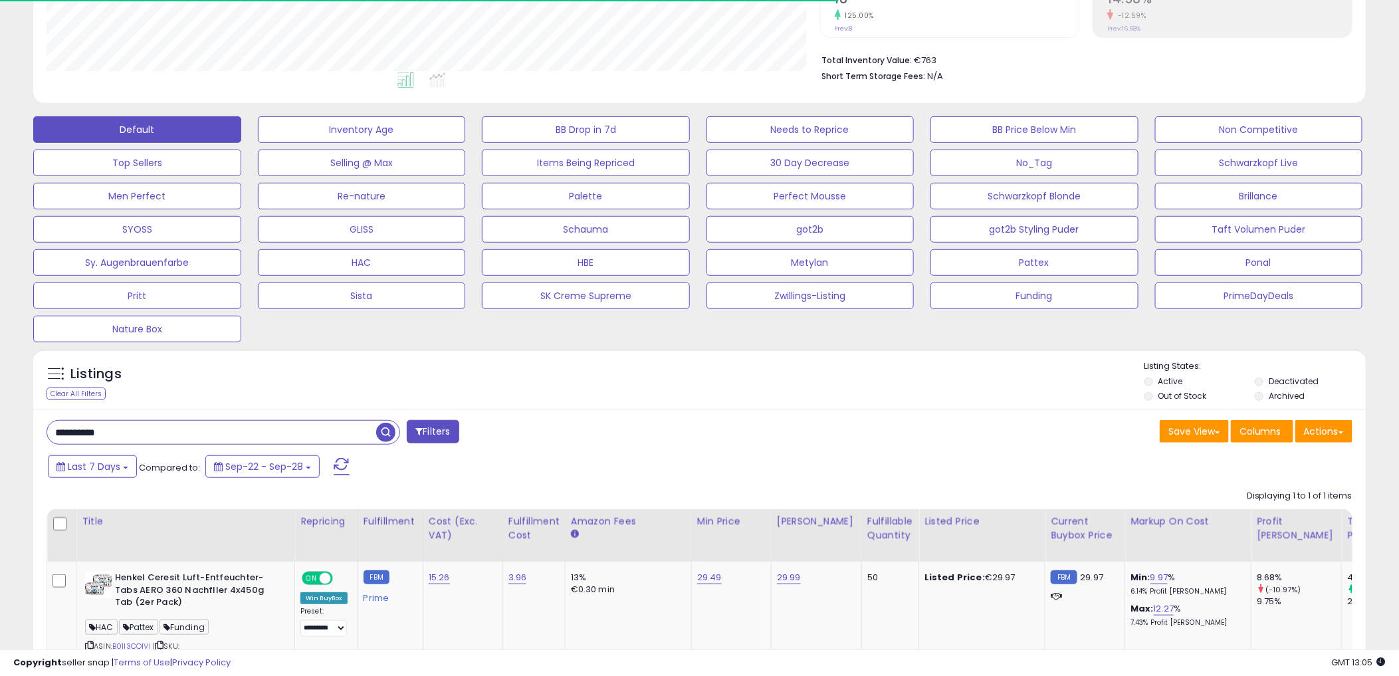
scroll to position [664514, 664012]
click at [600, 412] on div "**********" at bounding box center [699, 574] width 1333 height 329
click at [592, 411] on div "**********" at bounding box center [699, 574] width 1333 height 329
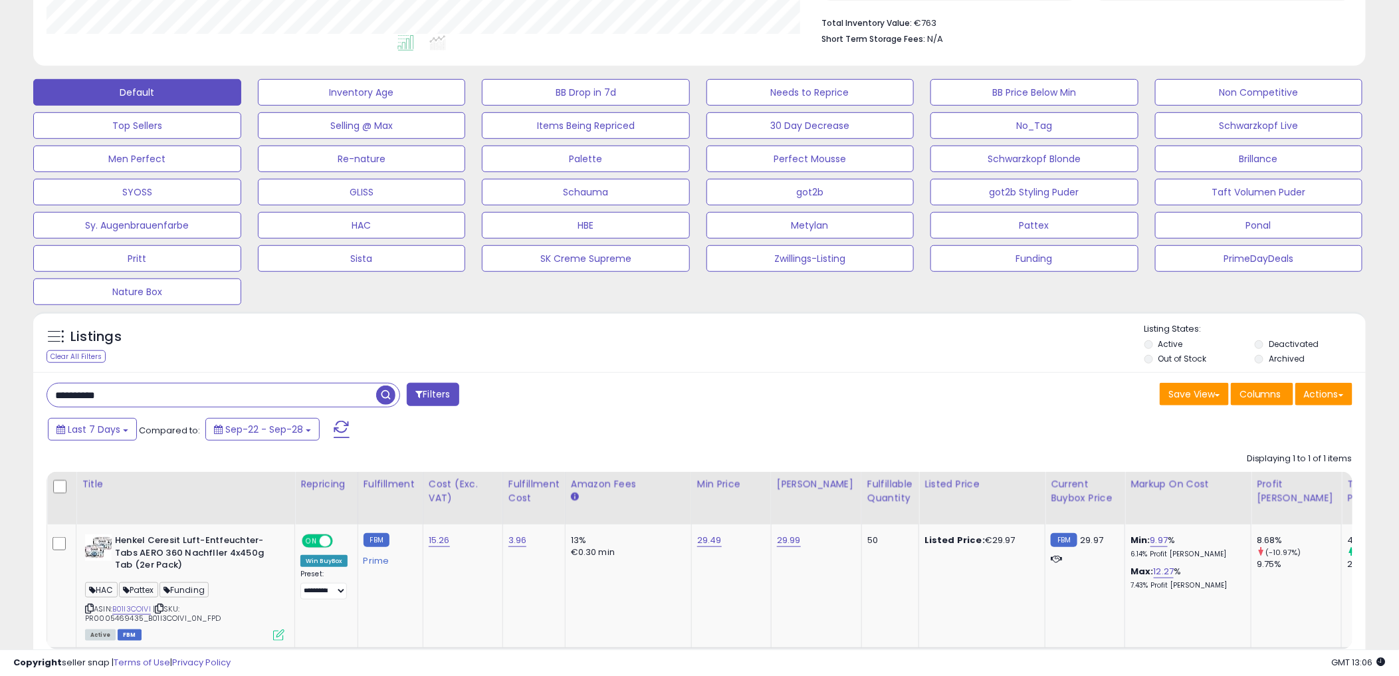
scroll to position [426, 0]
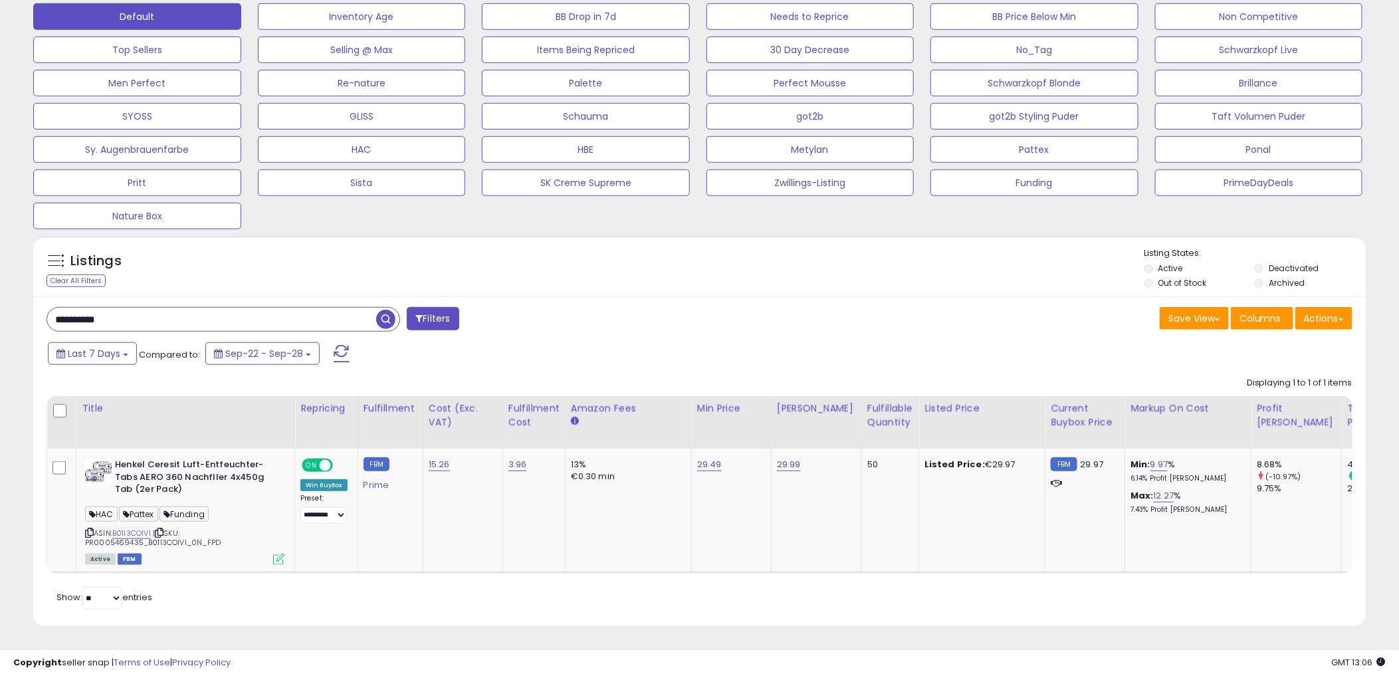
click at [663, 296] on div "**********" at bounding box center [699, 460] width 1333 height 329
click at [751, 307] on div "Save View Save As New View Update Current View Columns Actions Import Export Vi…" at bounding box center [1031, 320] width 663 height 26
click at [102, 471] on img at bounding box center [98, 472] width 27 height 27
click at [644, 286] on div "Listings Clear All Filters Active" at bounding box center [699, 431] width 1333 height 390
click at [201, 459] on b "Henkel Ceresit Luft-Entfeuchter-Tabs AERO 360 Nachfller 4x450g Tab (2er Pack)" at bounding box center [196, 479] width 162 height 41
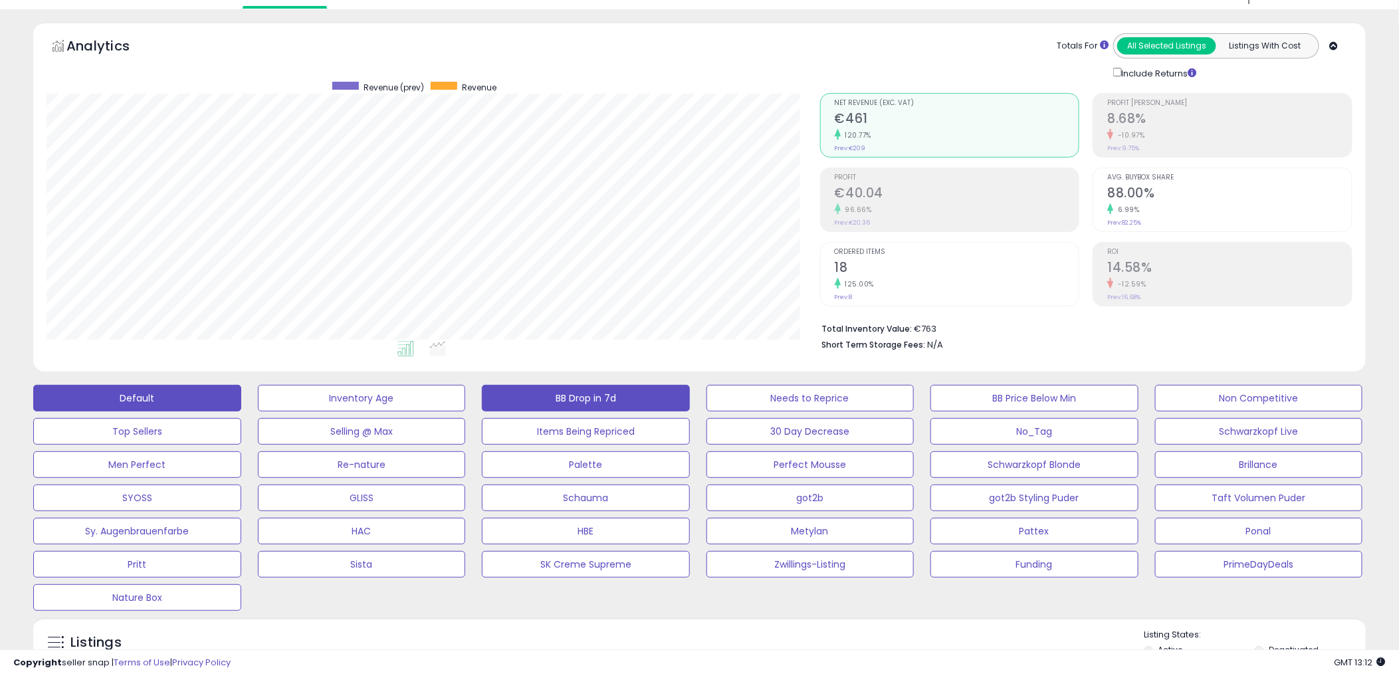
scroll to position [0, 0]
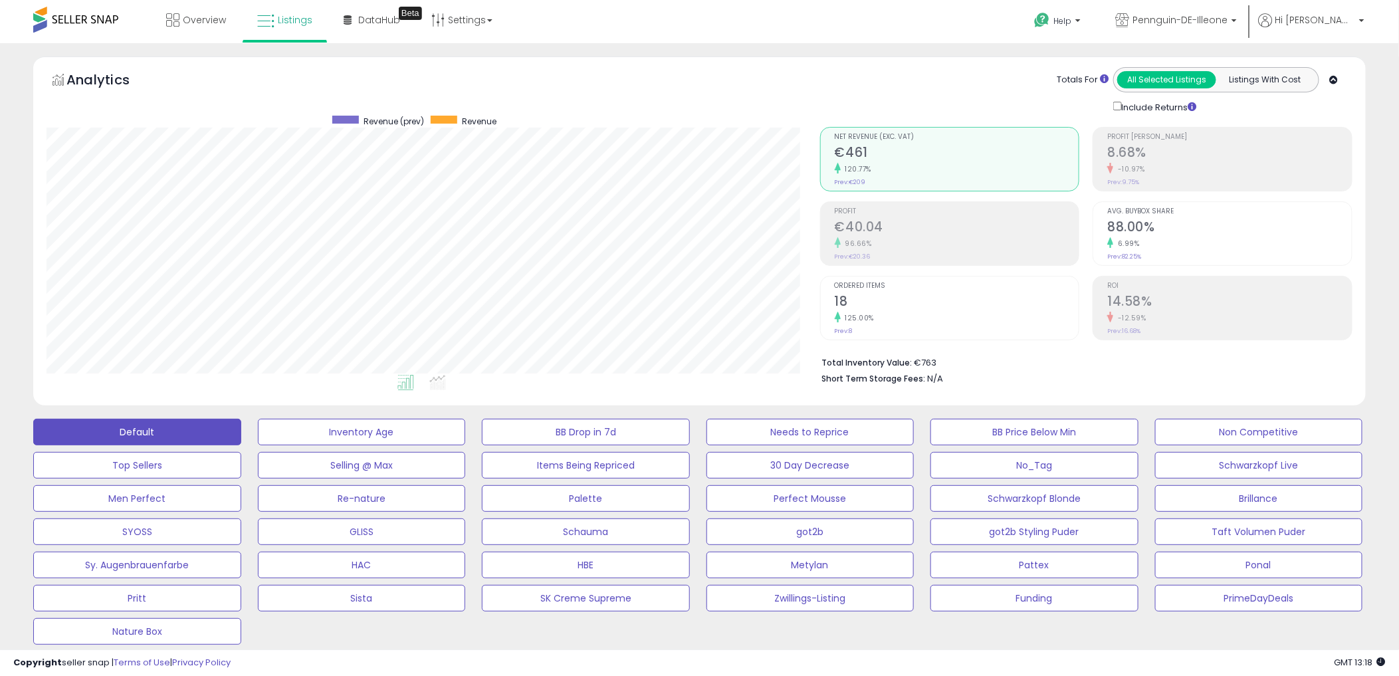
click at [723, 65] on div "Analytics Totals For All Selected Listings Listings With Cost Include Returns" at bounding box center [699, 231] width 1333 height 349
drag, startPoint x: 494, startPoint y: 120, endPoint x: 364, endPoint y: 121, distance: 129.6
click at [364, 116] on ul "Revenue (prev) Revenue" at bounding box center [549, 116] width 501 height 0
drag, startPoint x: 364, startPoint y: 121, endPoint x: 536, endPoint y: 107, distance: 172.7
click at [558, 102] on div "Analytics Totals For All Selected Listings Listings With Cost Include Returns" at bounding box center [700, 90] width 1306 height 47
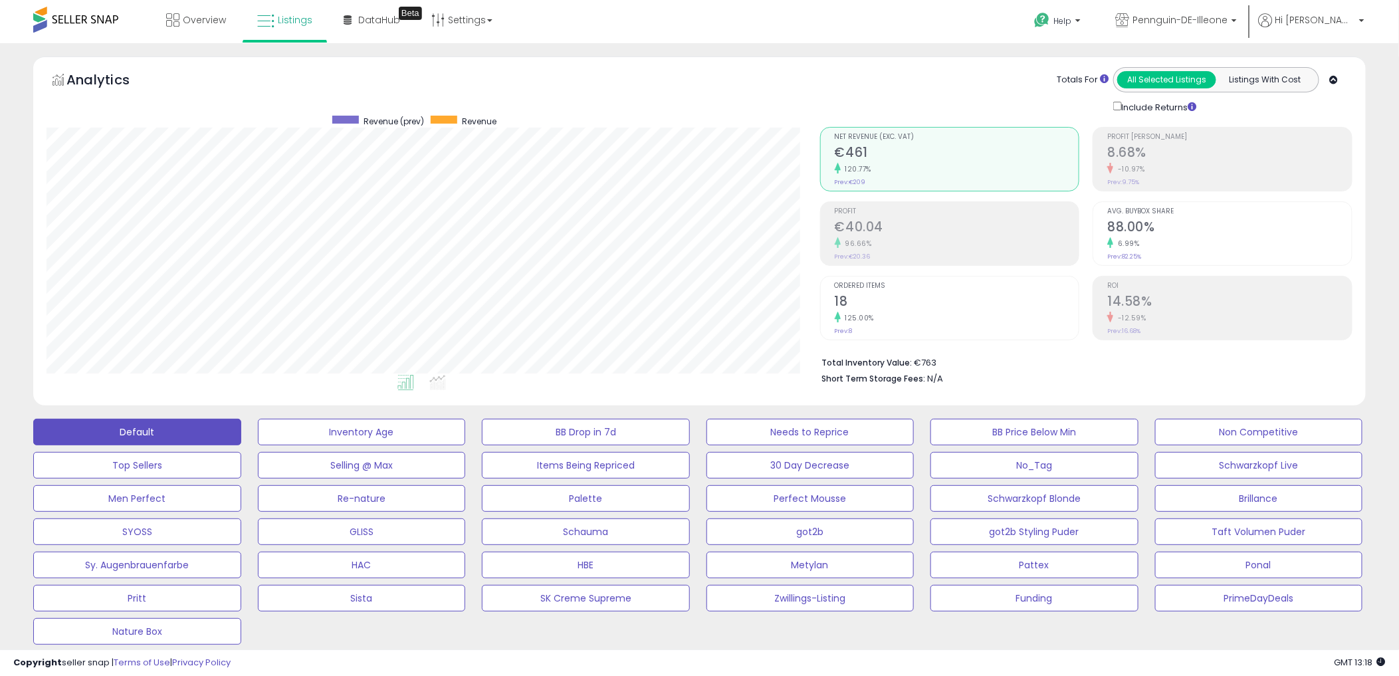
drag, startPoint x: 506, startPoint y: 120, endPoint x: 499, endPoint y: 120, distance: 6.7
click at [499, 120] on div "Revenue (prev) Revenue" at bounding box center [466, 121] width 668 height 11
click at [562, 97] on div "Analytics Totals For All Selected Listings Listings With Cost Include Returns" at bounding box center [700, 90] width 1306 height 47
drag, startPoint x: 520, startPoint y: 120, endPoint x: 502, endPoint y: 121, distance: 18.0
click at [502, 121] on div "Revenue (prev) Revenue" at bounding box center [466, 121] width 668 height 11
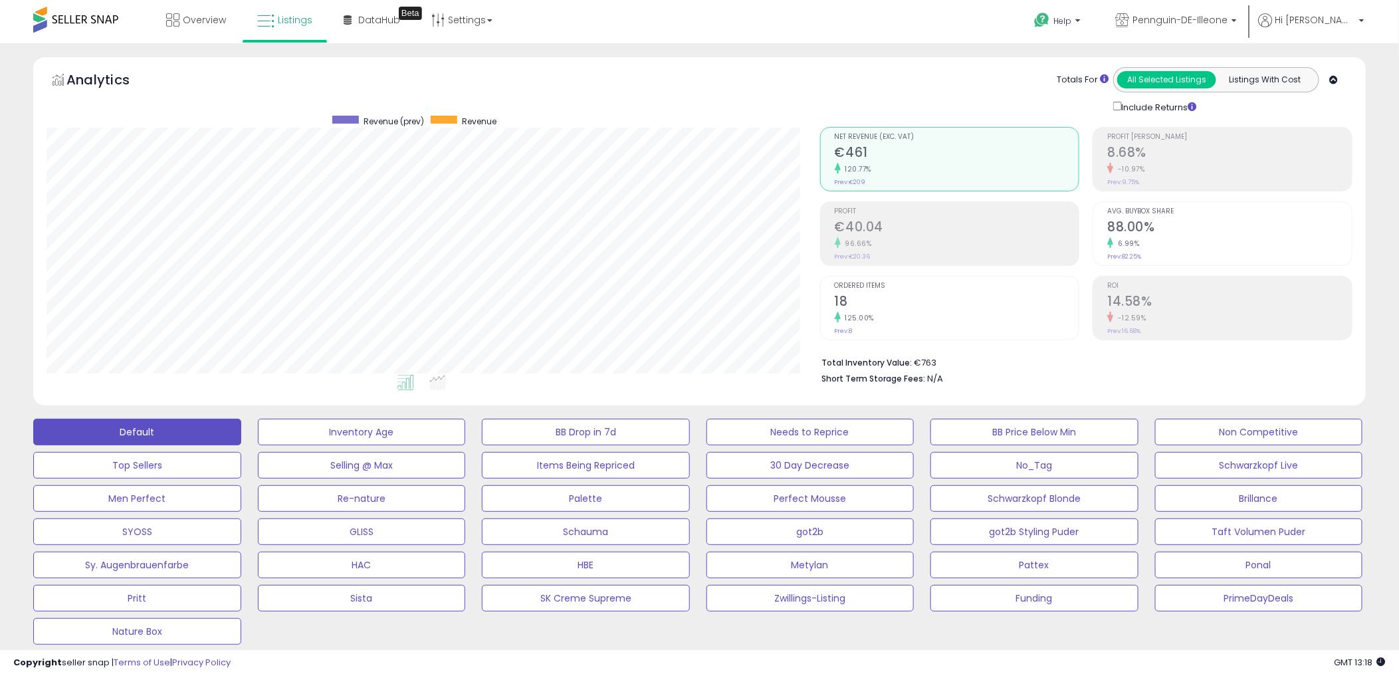
click at [510, 114] on div "Retrieving graph data.. Revenue (prev) Revenue" at bounding box center [424, 250] width 774 height 273
click at [501, 122] on div "Revenue (prev) Revenue" at bounding box center [466, 121] width 668 height 11
drag, startPoint x: 515, startPoint y: 121, endPoint x: 497, endPoint y: 122, distance: 18.6
click at [497, 122] on div "Revenue (prev) Revenue" at bounding box center [466, 121] width 668 height 11
click at [497, 122] on span "Revenue" at bounding box center [479, 121] width 35 height 11
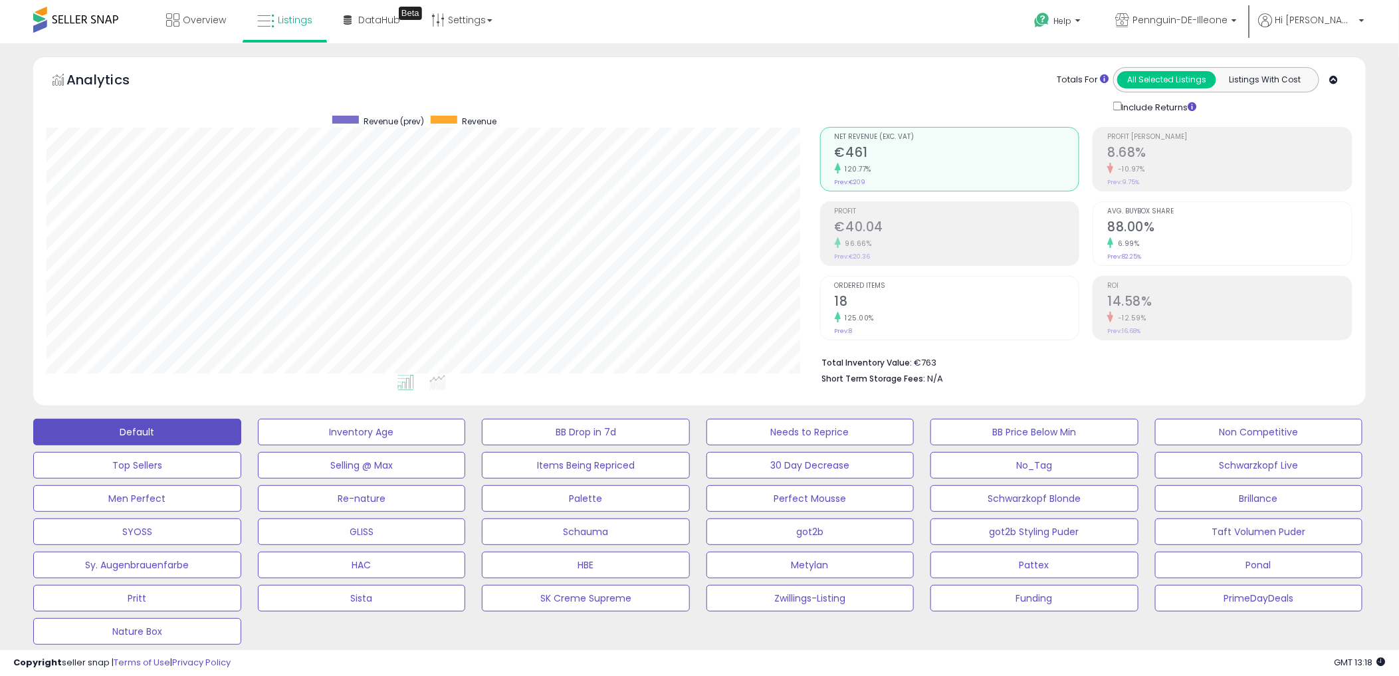
drag, startPoint x: 582, startPoint y: 102, endPoint x: 594, endPoint y: 101, distance: 12.0
click at [586, 101] on div "Analytics Totals For All Selected Listings Listings With Cost Include Returns" at bounding box center [700, 90] width 1306 height 47
click at [485, 123] on span "Revenue" at bounding box center [479, 121] width 35 height 11
drag, startPoint x: 485, startPoint y: 123, endPoint x: 375, endPoint y: 113, distance: 110.8
click at [375, 113] on div "Analytics Totals For All Selected Listings Listings With Cost Include Returns" at bounding box center [699, 231] width 1333 height 349
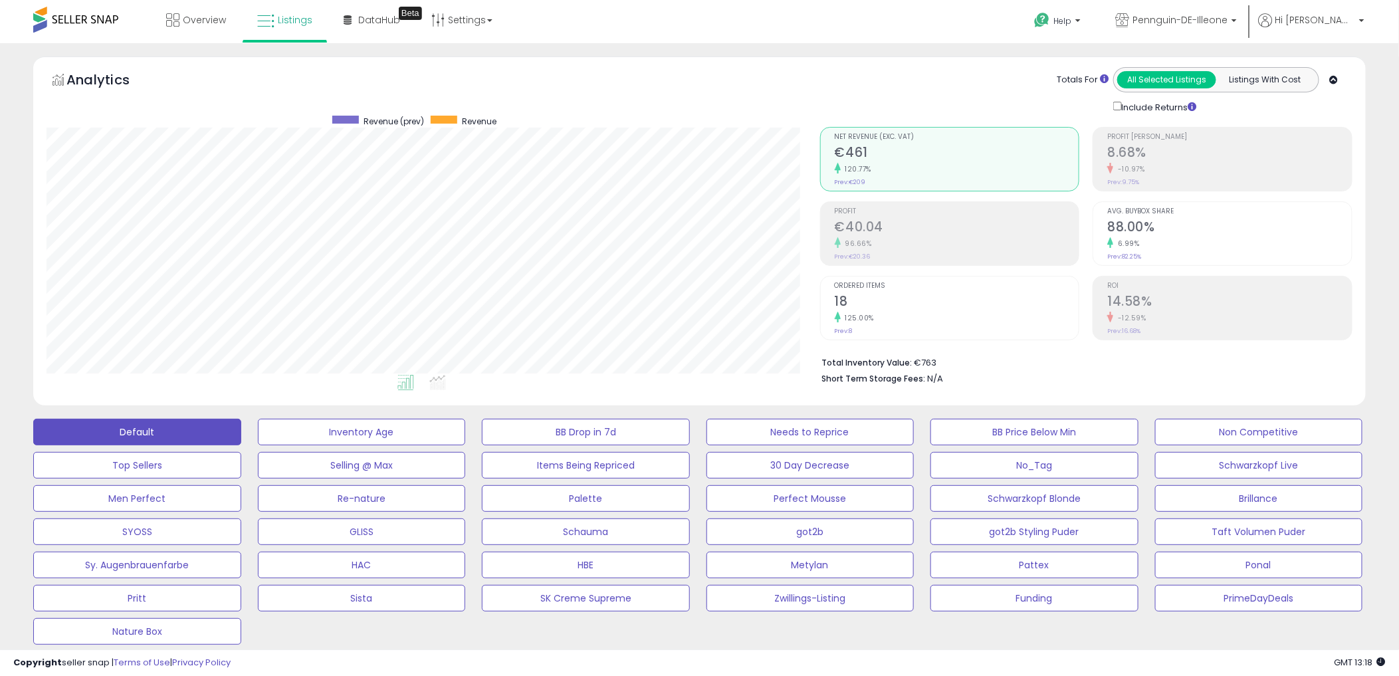
drag, startPoint x: 375, startPoint y: 113, endPoint x: 534, endPoint y: 94, distance: 160.0
click at [534, 94] on div "Analytics Totals For All Selected Listings Listings With Cost Include Returns" at bounding box center [700, 90] width 1306 height 47
